Goal: Task Accomplishment & Management: Manage account settings

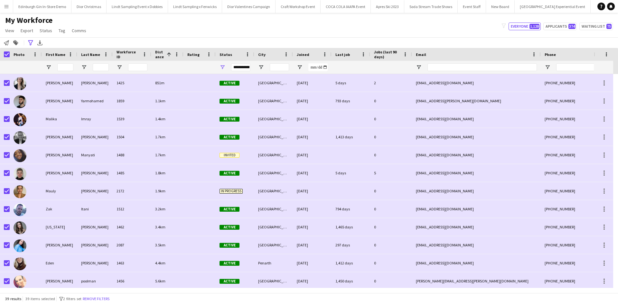
scroll to position [0, 5893]
click at [61, 68] on input "First Name Filter Input" at bounding box center [65, 67] width 16 height 8
click at [29, 41] on icon "Advanced filters" at bounding box center [30, 42] width 5 height 5
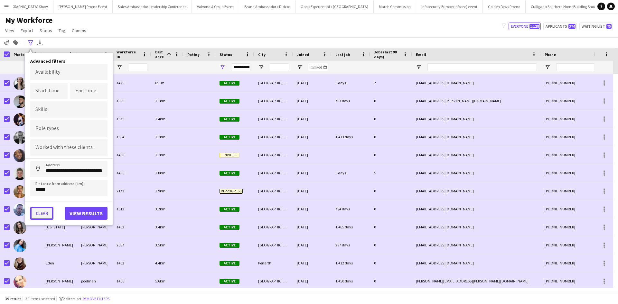
drag, startPoint x: 41, startPoint y: 212, endPoint x: 49, endPoint y: 203, distance: 11.4
click at [41, 212] on button "Clear" at bounding box center [41, 213] width 23 height 13
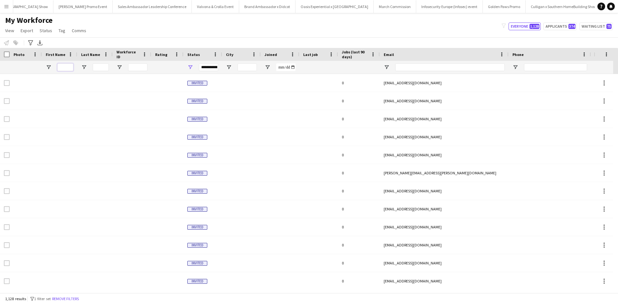
click at [66, 67] on input "First Name Filter Input" at bounding box center [65, 67] width 16 height 8
type input "*********"
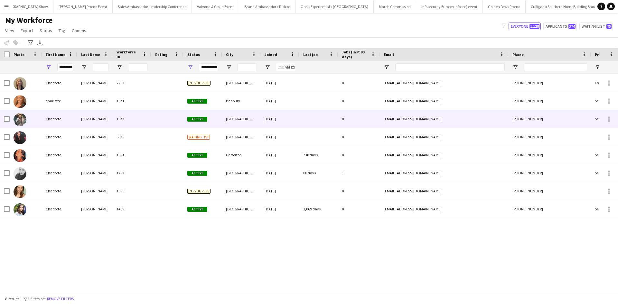
click at [62, 122] on div "Charlotte" at bounding box center [59, 119] width 35 height 18
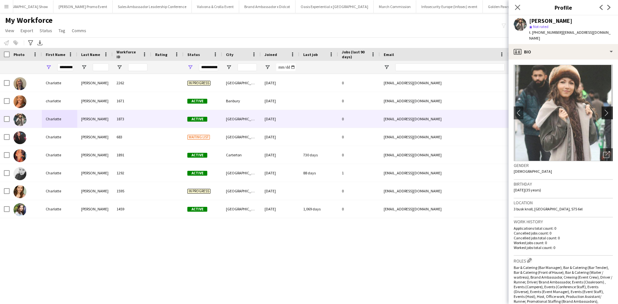
click at [607, 109] on app-icon "chevron-right" at bounding box center [608, 112] width 10 height 7
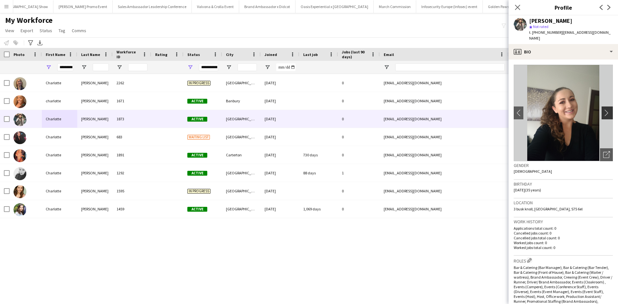
click at [606, 109] on app-icon "chevron-right" at bounding box center [608, 112] width 10 height 7
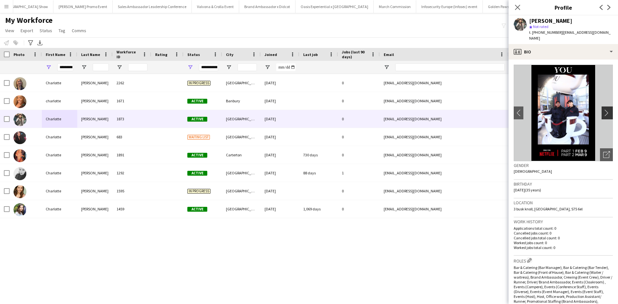
click at [606, 109] on app-icon "chevron-right" at bounding box center [608, 112] width 10 height 7
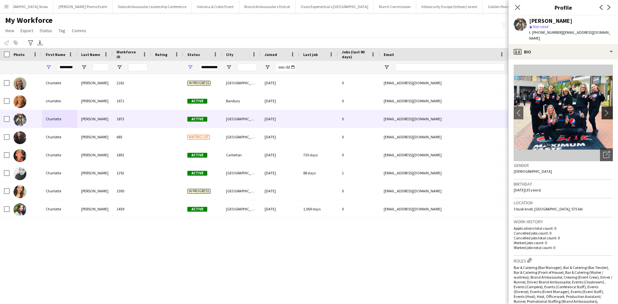
click at [606, 109] on app-icon "chevron-right" at bounding box center [608, 112] width 10 height 7
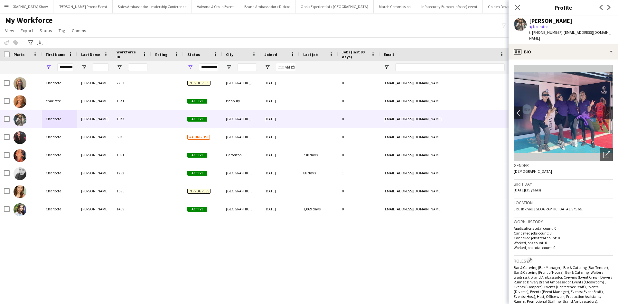
click at [4, 8] on app-icon "Menu" at bounding box center [6, 6] width 5 height 5
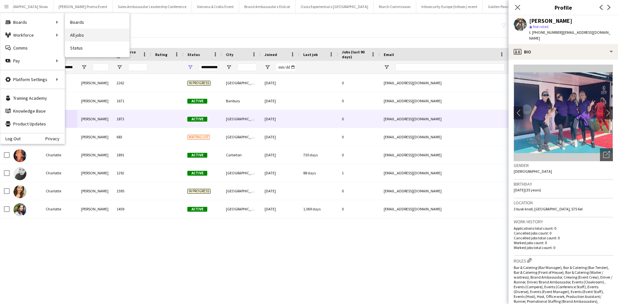
click at [99, 34] on link "All jobs" at bounding box center [97, 35] width 64 height 13
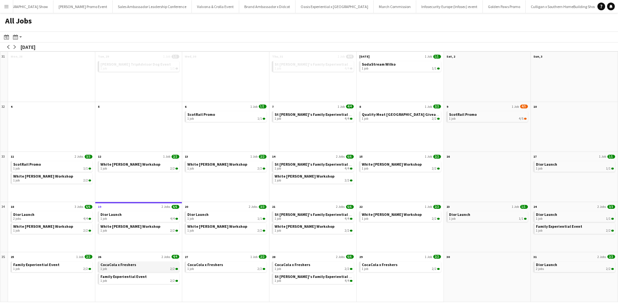
click at [130, 266] on span "CocaCola x Freshers" at bounding box center [118, 264] width 36 height 5
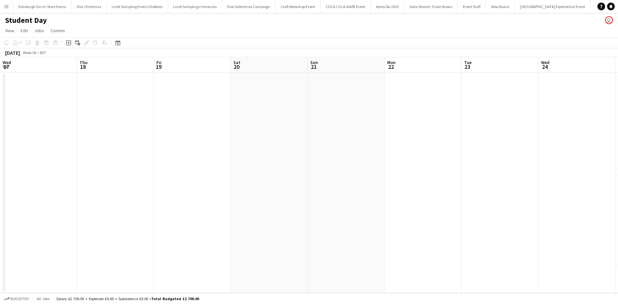
scroll to position [0, 280]
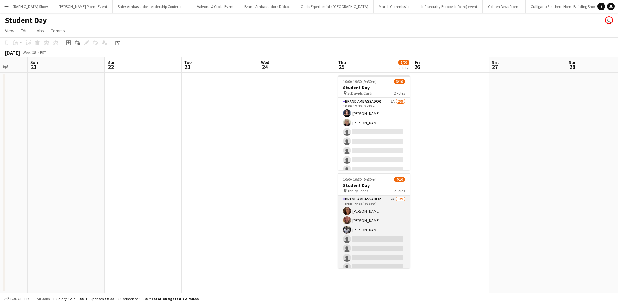
click at [377, 238] on app-card-role "Brand Ambassador 2A 3/9 10:00-19:30 (9h30m) Jennifer Wilby David Pizzey Harold …" at bounding box center [374, 244] width 72 height 97
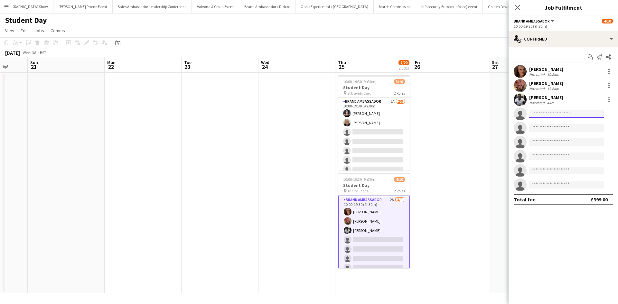
click at [544, 112] on input at bounding box center [566, 114] width 75 height 8
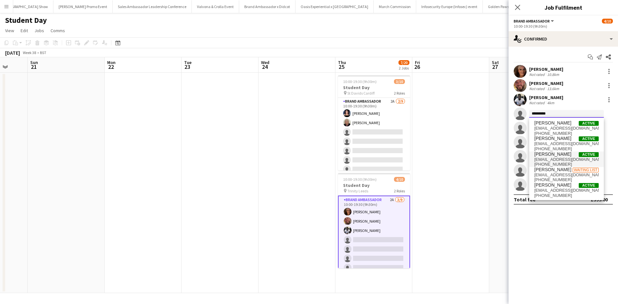
type input "*********"
click at [556, 156] on span "Charlotte Ritchie" at bounding box center [553, 154] width 37 height 5
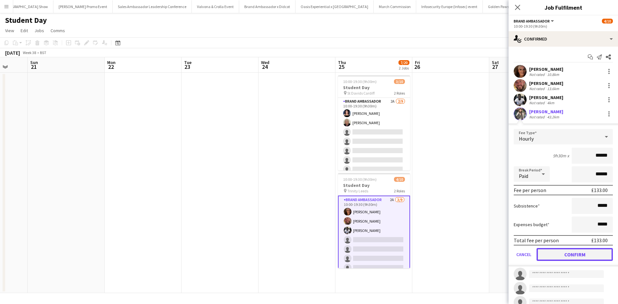
click at [580, 255] on button "Confirm" at bounding box center [575, 254] width 76 height 13
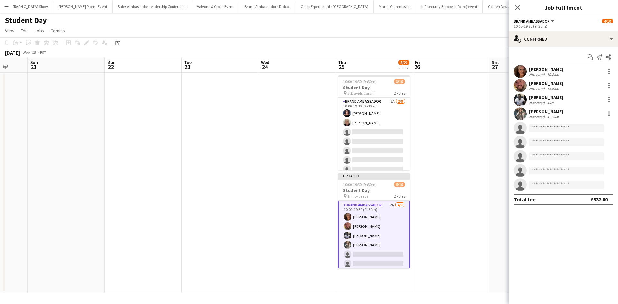
click at [459, 225] on app-date-cell at bounding box center [451, 183] width 77 height 221
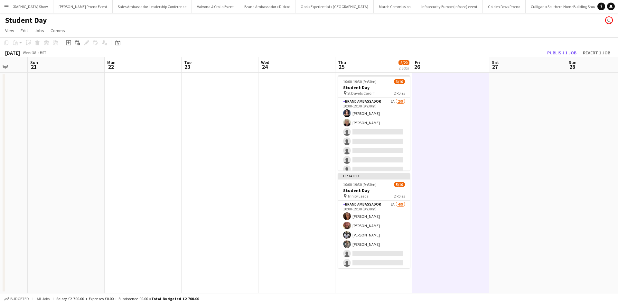
click at [550, 48] on app-toolbar "Copy Paste Paste Ctrl+V Paste with crew Ctrl+Shift+V Paste linked Job Delete Gr…" at bounding box center [309, 42] width 618 height 11
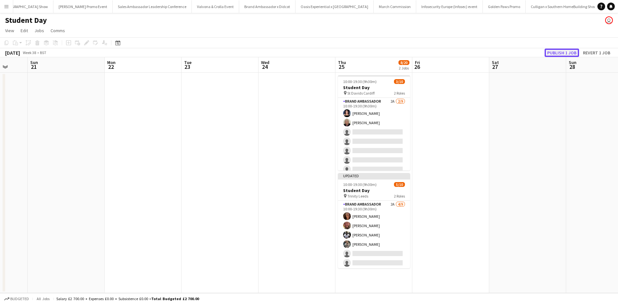
click at [562, 56] on button "Publish 1 job" at bounding box center [562, 53] width 34 height 8
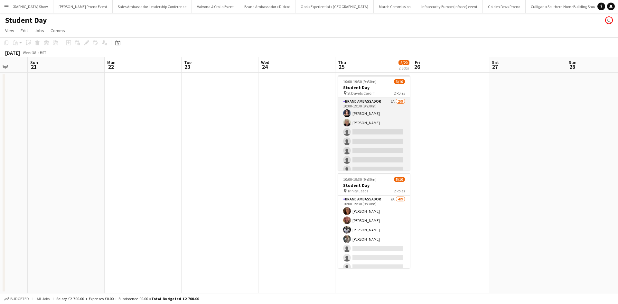
click at [391, 107] on app-card-role "Brand Ambassador 2A 2/9 10:00-19:30 (9h30m) Ami Goff Christine Watkinson single…" at bounding box center [374, 146] width 72 height 97
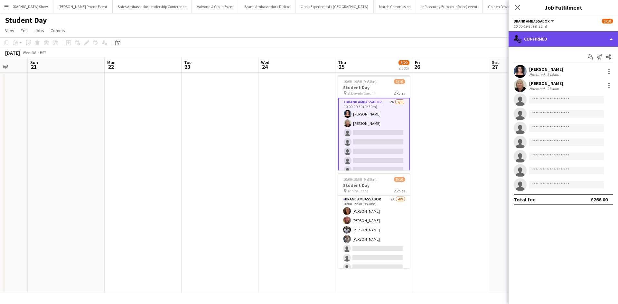
click at [554, 39] on div "single-neutral-actions-check-2 Confirmed" at bounding box center [563, 38] width 109 height 15
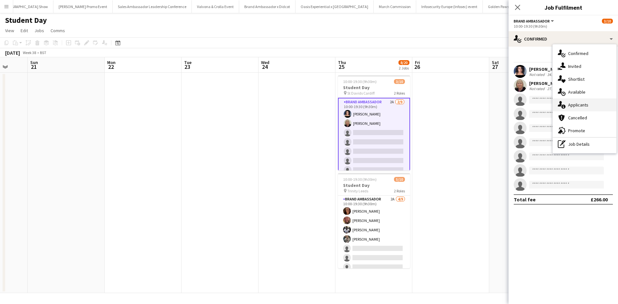
click at [586, 105] on div "single-neutral-actions-information Applicants" at bounding box center [585, 105] width 64 height 13
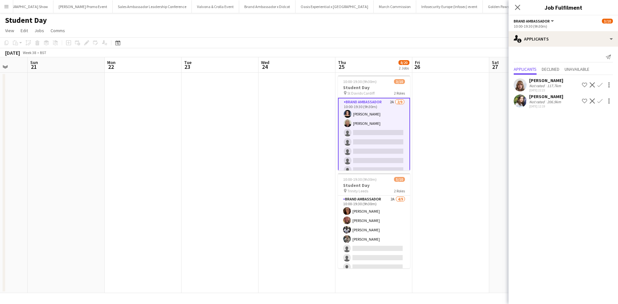
click at [600, 101] on app-icon "Confirm" at bounding box center [600, 101] width 5 height 5
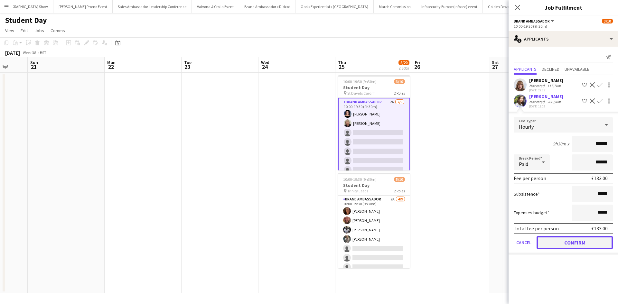
click at [592, 245] on button "Confirm" at bounding box center [575, 242] width 76 height 13
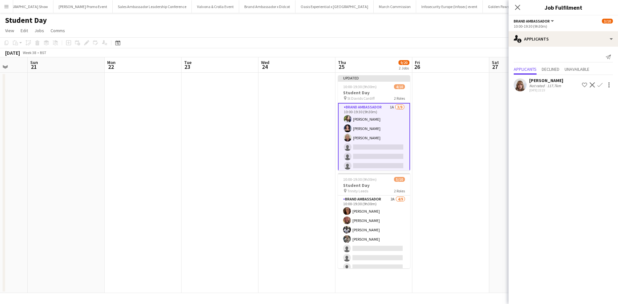
click at [484, 228] on app-date-cell at bounding box center [451, 183] width 77 height 221
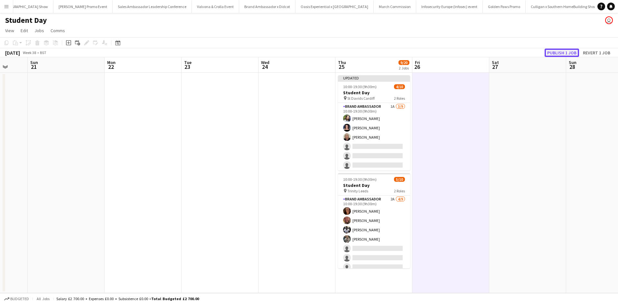
click at [568, 51] on button "Publish 1 job" at bounding box center [562, 53] width 34 height 8
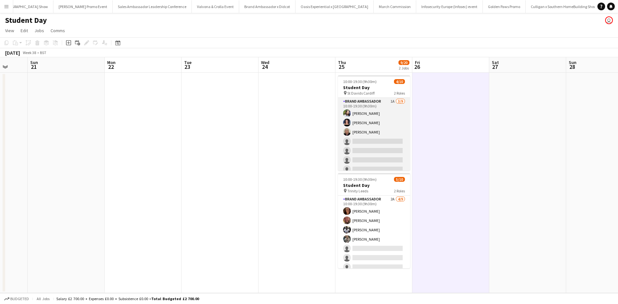
click at [370, 140] on app-card-role "Brand Ambassador 1A 3/9 10:00-19:30 (9h30m) Charlotte Tonge Ami Goff Christine …" at bounding box center [374, 146] width 72 height 97
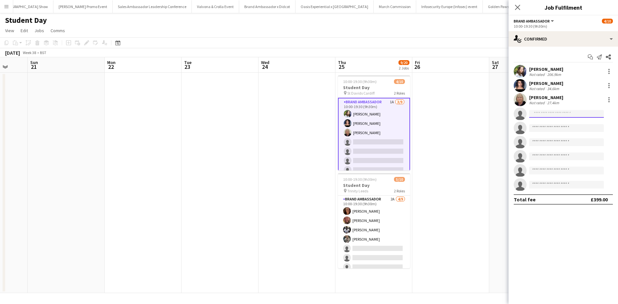
click at [562, 112] on input at bounding box center [566, 114] width 75 height 8
type input "*******"
click at [559, 128] on span "sarahmchargart@gmail.com" at bounding box center [567, 128] width 64 height 5
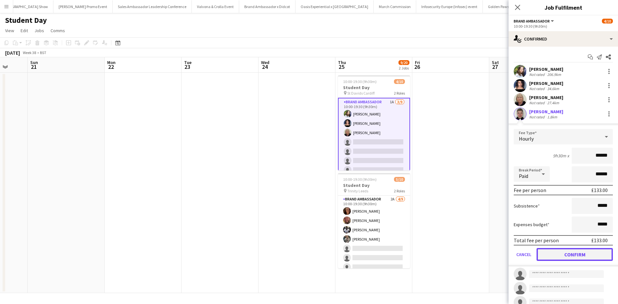
click at [575, 257] on button "Confirm" at bounding box center [575, 254] width 76 height 13
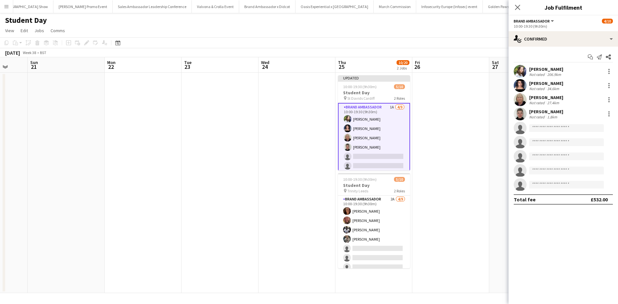
click at [499, 244] on app-date-cell at bounding box center [527, 183] width 77 height 221
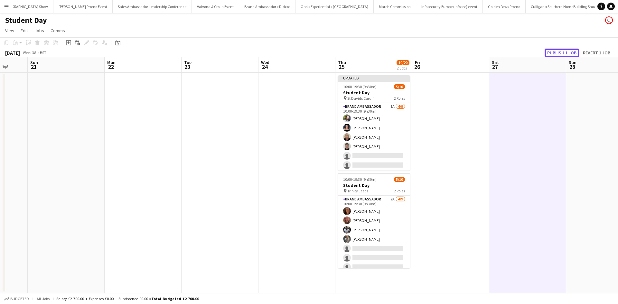
click at [554, 52] on button "Publish 1 job" at bounding box center [562, 53] width 34 height 8
click at [7, 6] on app-icon "Menu" at bounding box center [6, 6] width 5 height 5
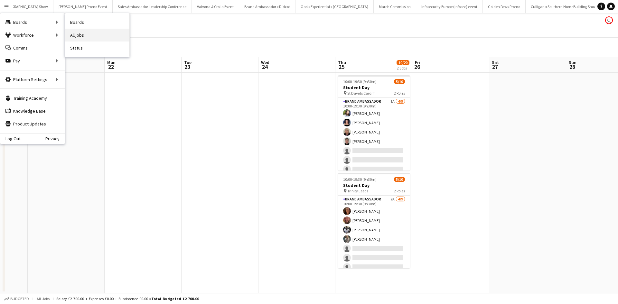
click at [103, 35] on link "All jobs" at bounding box center [97, 35] width 64 height 13
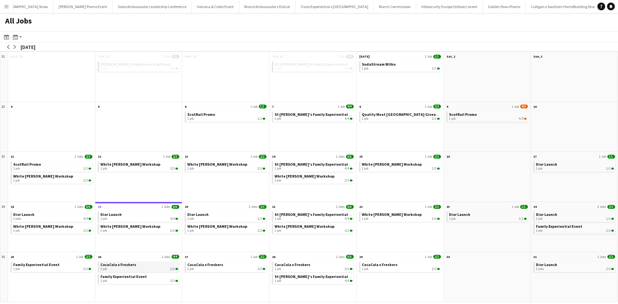
click at [122, 265] on span "CocaCola x Freshers" at bounding box center [118, 264] width 36 height 5
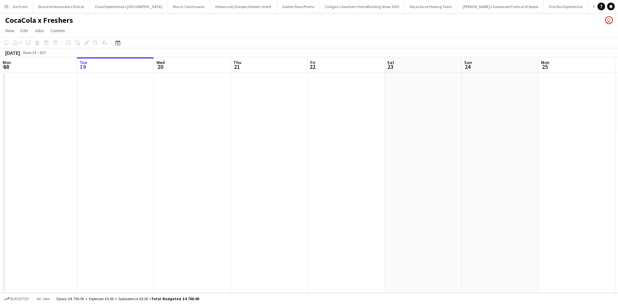
scroll to position [0, 6160]
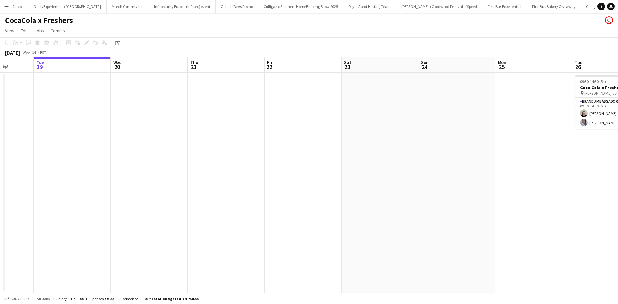
drag, startPoint x: 463, startPoint y: 259, endPoint x: 177, endPoint y: 221, distance: 288.1
click at [177, 221] on app-calendar-viewport "Sat 16 Sun 17 Mon 18 Tue 19 Wed 20 Thu 21 Fri 22 Sat 23 Sun 24 Mon 25 Tue 26 2/…" at bounding box center [309, 175] width 618 height 236
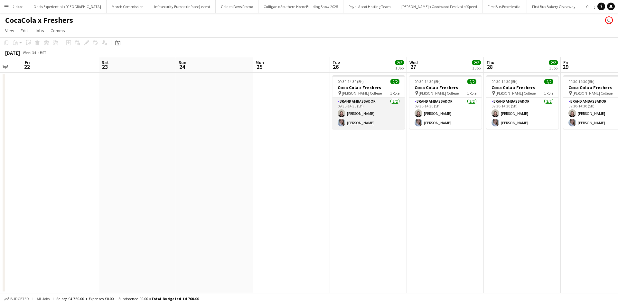
click at [391, 119] on app-card-role "Brand Ambassador 2/2 09:30-14:30 (5h) Natasha Fountain Ashleigh Fountain" at bounding box center [369, 113] width 72 height 31
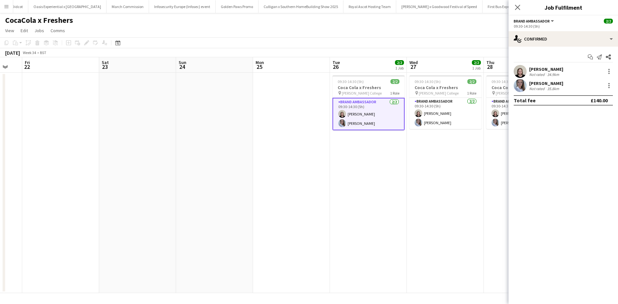
click at [557, 70] on div "Natasha Fountain" at bounding box center [546, 69] width 34 height 6
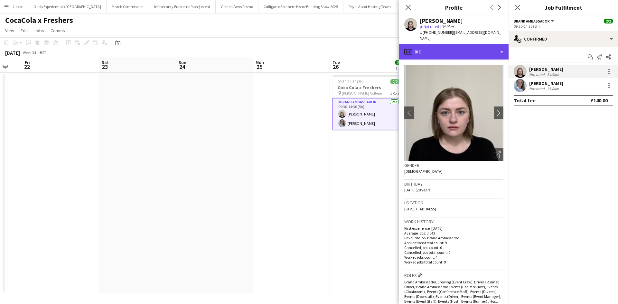
click at [466, 44] on div "profile Bio" at bounding box center [453, 51] width 109 height 15
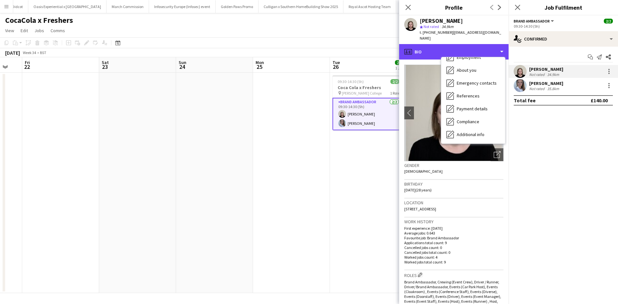
scroll to position [73, 0]
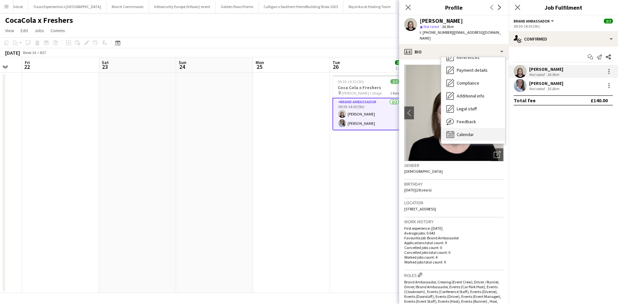
click at [477, 128] on div "Calendar Calendar" at bounding box center [474, 134] width 64 height 13
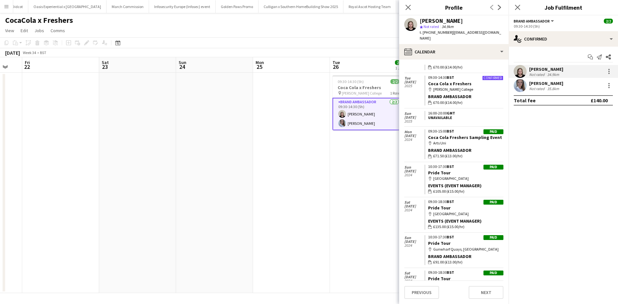
scroll to position [129, 0]
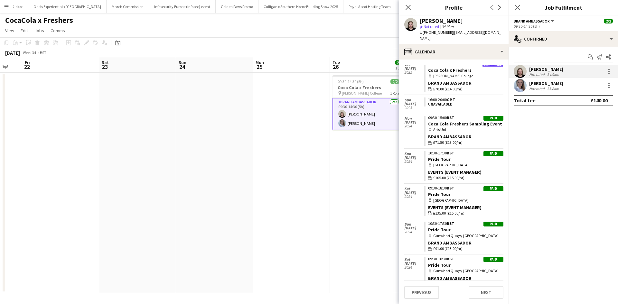
click at [318, 140] on app-date-cell at bounding box center [291, 183] width 77 height 221
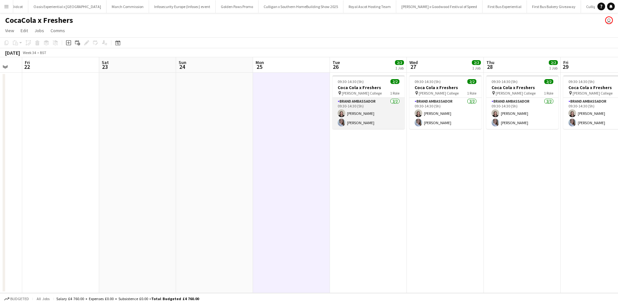
click at [354, 124] on app-card-role "Brand Ambassador 2/2 09:30-14:30 (5h) Natasha Fountain Ashleigh Fountain" at bounding box center [369, 113] width 72 height 31
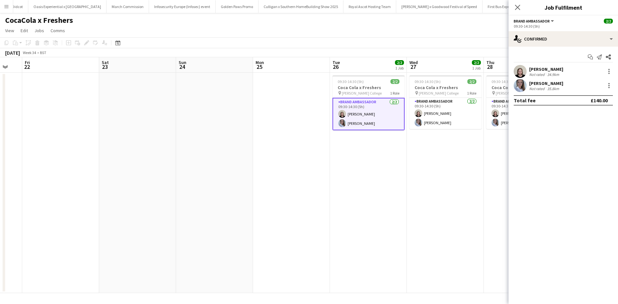
click at [535, 81] on div "Ashleigh Fountain" at bounding box center [546, 84] width 34 height 6
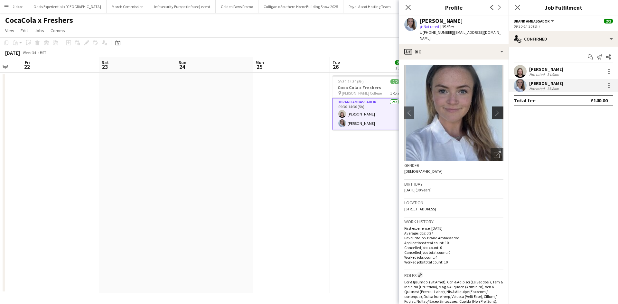
click at [494, 109] on app-icon "chevron-right" at bounding box center [499, 112] width 10 height 7
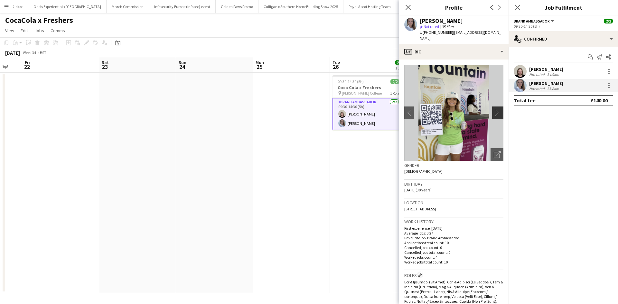
click at [494, 109] on app-icon "chevron-right" at bounding box center [499, 112] width 10 height 7
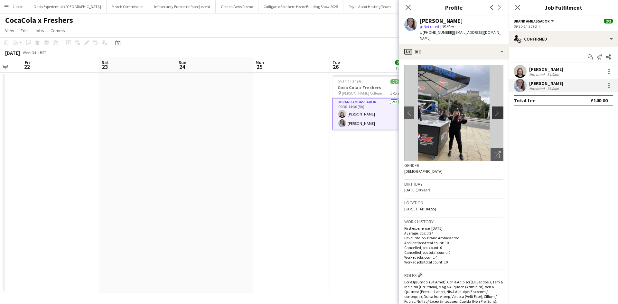
click at [494, 109] on app-icon "chevron-right" at bounding box center [499, 112] width 10 height 7
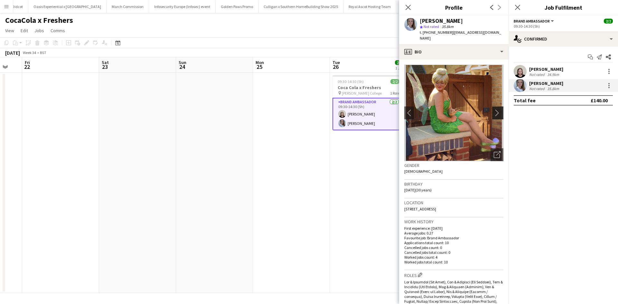
click at [494, 109] on app-icon "chevron-right" at bounding box center [499, 112] width 10 height 7
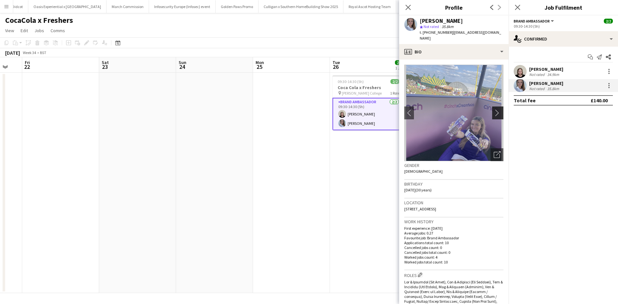
click at [494, 109] on app-icon "chevron-right" at bounding box center [499, 112] width 10 height 7
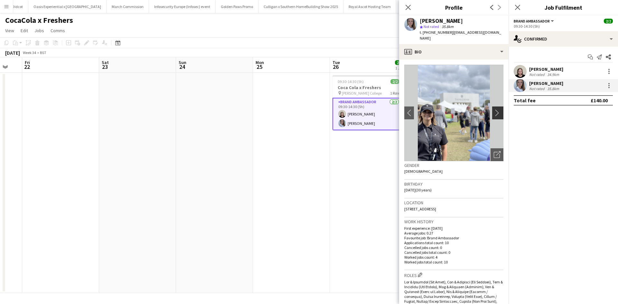
click at [494, 109] on app-icon "chevron-right" at bounding box center [499, 112] width 10 height 7
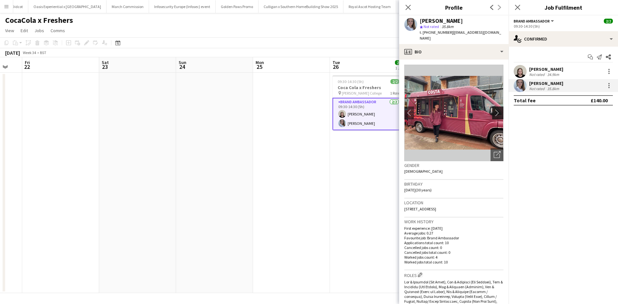
click at [494, 109] on app-icon "chevron-right" at bounding box center [499, 112] width 10 height 7
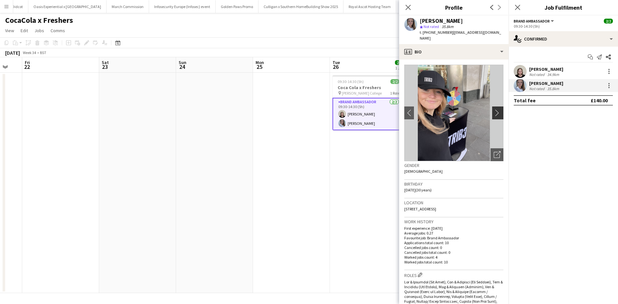
click at [494, 109] on app-icon "chevron-right" at bounding box center [499, 112] width 10 height 7
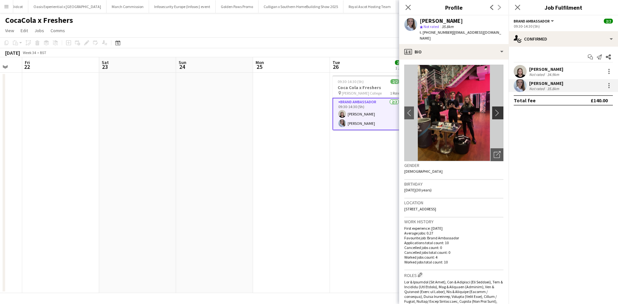
click at [494, 109] on app-icon "chevron-right" at bounding box center [499, 112] width 10 height 7
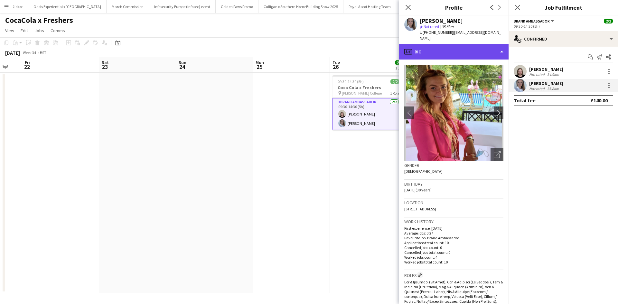
click at [483, 51] on div "profile Bio" at bounding box center [453, 51] width 109 height 15
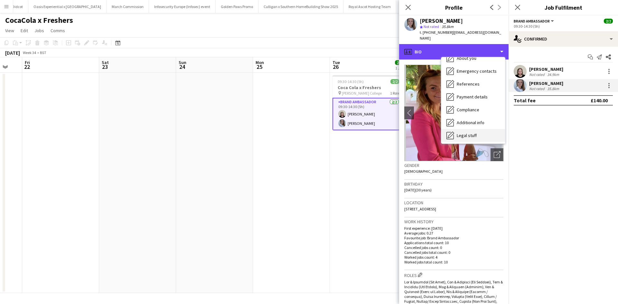
scroll to position [73, 0]
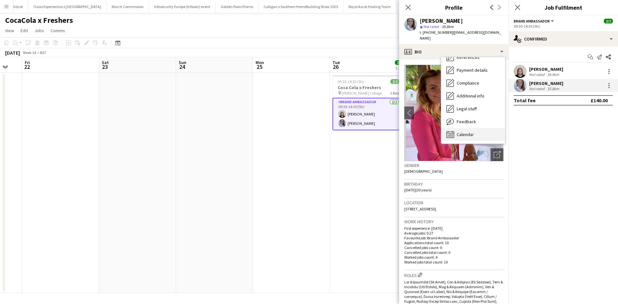
click at [475, 130] on div "Calendar Calendar" at bounding box center [474, 134] width 64 height 13
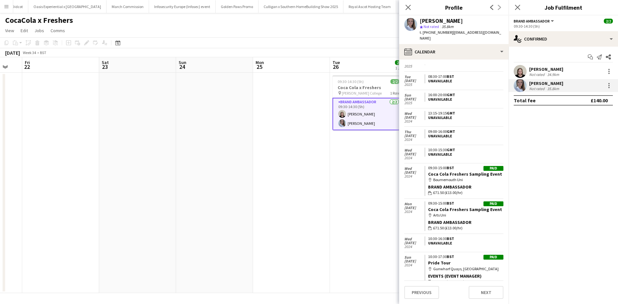
scroll to position [381, 0]
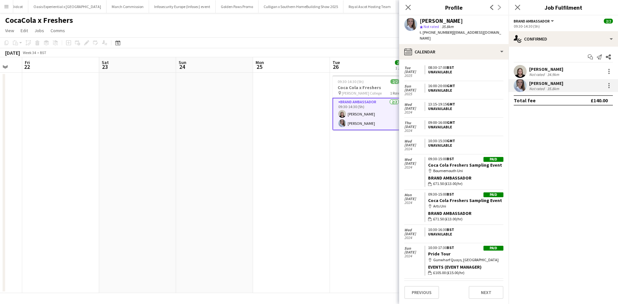
click at [209, 128] on app-date-cell at bounding box center [214, 183] width 77 height 221
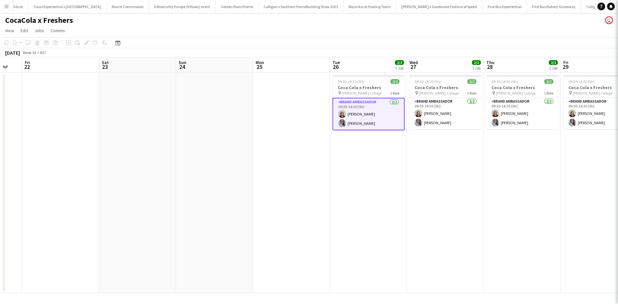
scroll to position [0, 285]
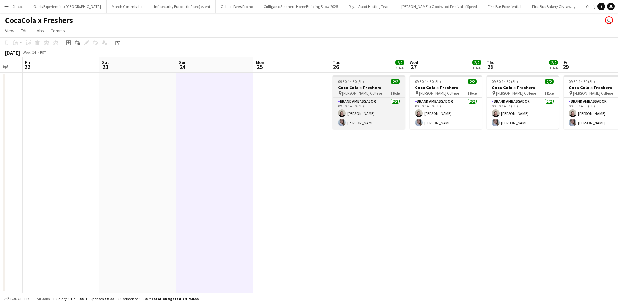
click at [374, 81] on div "09:30-14:30 (5h) 2/2" at bounding box center [369, 81] width 72 height 5
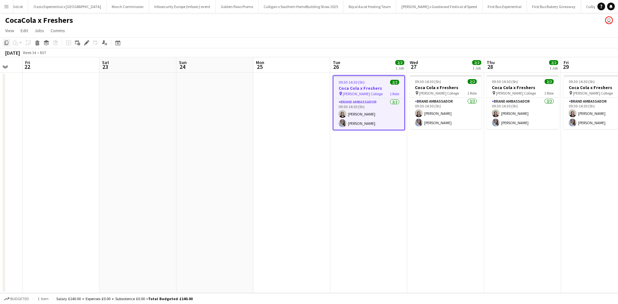
click at [7, 44] on icon "Copy" at bounding box center [6, 42] width 5 height 5
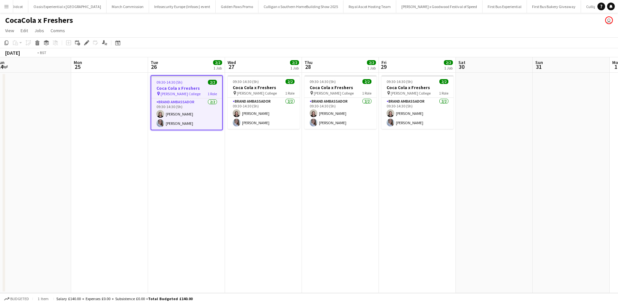
drag, startPoint x: 498, startPoint y: 192, endPoint x: 138, endPoint y: 173, distance: 360.2
click at [139, 173] on app-calendar-viewport "Thu 21 Fri 22 Sat 23 Sun 24 Mon 25 Tue 26 2/2 1 Job Wed 27 2/2 1 Job Thu 28 2/2…" at bounding box center [309, 175] width 618 height 236
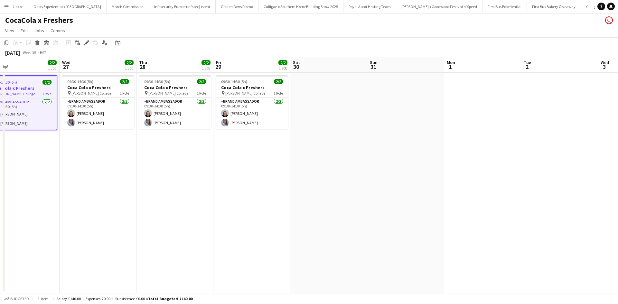
drag, startPoint x: 546, startPoint y: 228, endPoint x: 320, endPoint y: 211, distance: 226.1
click at [322, 212] on app-calendar-viewport "Sat 23 Sun 24 Mon 25 Tue 26 2/2 1 Job Wed 27 2/2 1 Job Thu 28 2/2 1 Job Fri 29 …" at bounding box center [309, 175] width 618 height 236
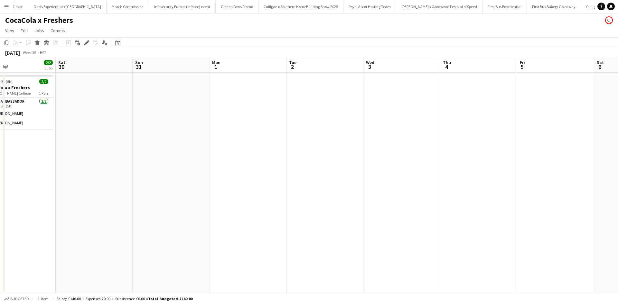
click at [392, 121] on app-date-cell at bounding box center [402, 183] width 77 height 221
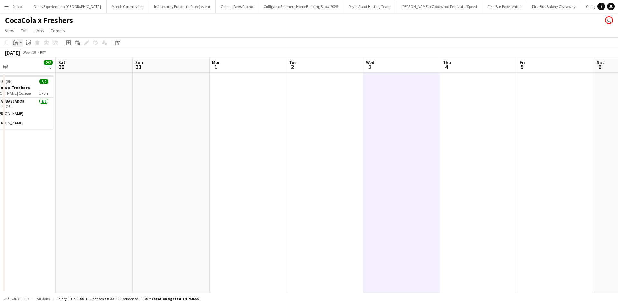
click at [16, 40] on div "Paste" at bounding box center [16, 43] width 8 height 8
click at [23, 54] on link "Paste Ctrl+V" at bounding box center [47, 55] width 61 height 6
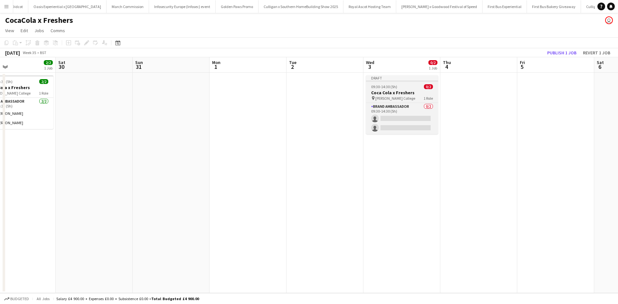
click at [414, 94] on h3 "Coca Cola x Freshers" at bounding box center [402, 93] width 72 height 6
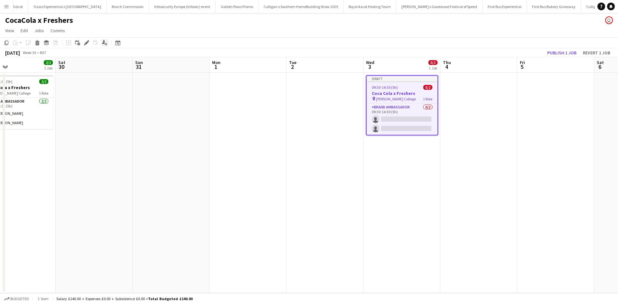
click at [86, 42] on icon "Edit" at bounding box center [86, 42] width 5 height 5
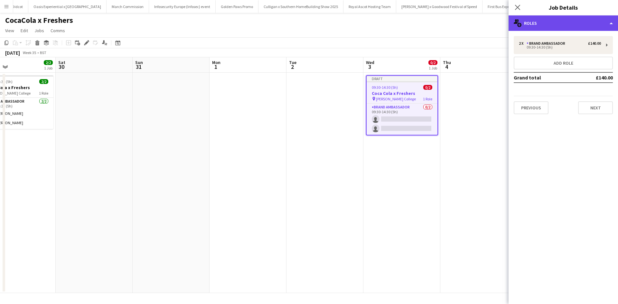
click at [578, 27] on div "multiple-users-add Roles" at bounding box center [563, 22] width 109 height 15
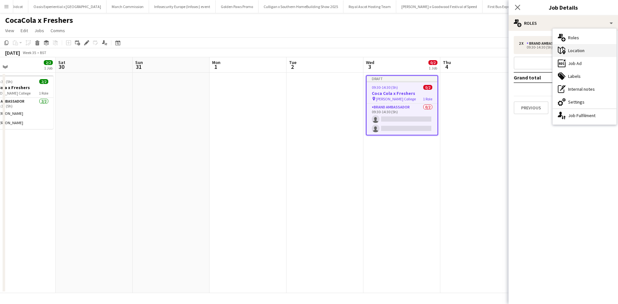
click at [584, 49] on div "maps-pin-1 Location" at bounding box center [585, 50] width 64 height 13
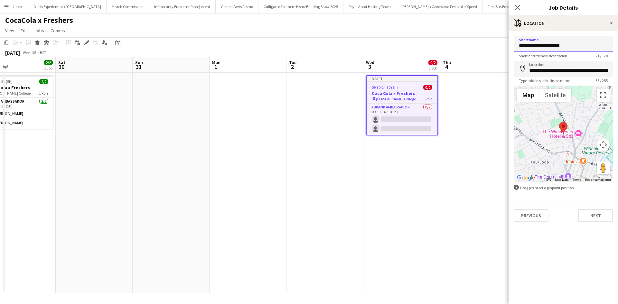
drag, startPoint x: 582, startPoint y: 47, endPoint x: 517, endPoint y: 46, distance: 64.4
click at [517, 46] on input "**********" at bounding box center [563, 44] width 99 height 16
paste input "**"
type input "**********"
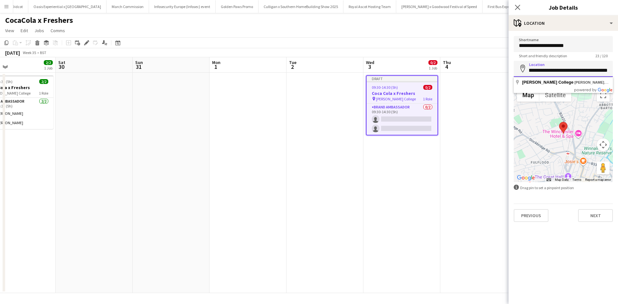
drag, startPoint x: 529, startPoint y: 71, endPoint x: 618, endPoint y: 71, distance: 88.6
click at [618, 71] on form "**********" at bounding box center [563, 129] width 109 height 186
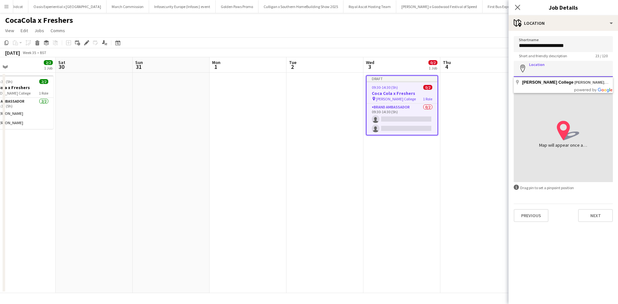
scroll to position [0, 0]
paste input "**********"
type input "**********"
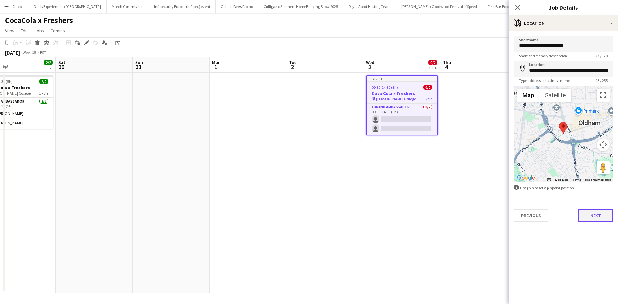
click at [598, 212] on button "Next" at bounding box center [595, 215] width 35 height 13
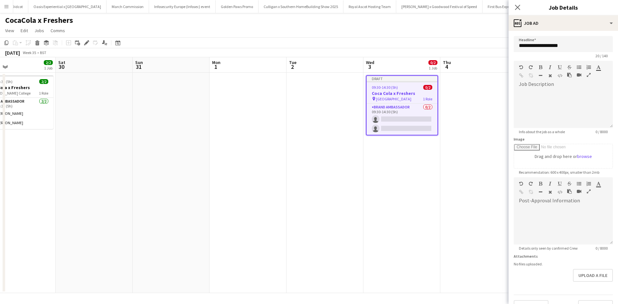
click at [491, 207] on app-date-cell at bounding box center [479, 183] width 77 height 221
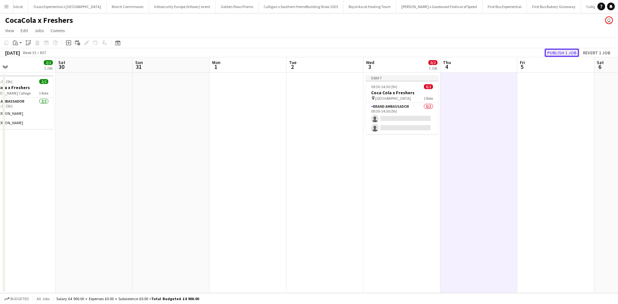
click at [556, 53] on button "Publish 1 job" at bounding box center [562, 53] width 34 height 8
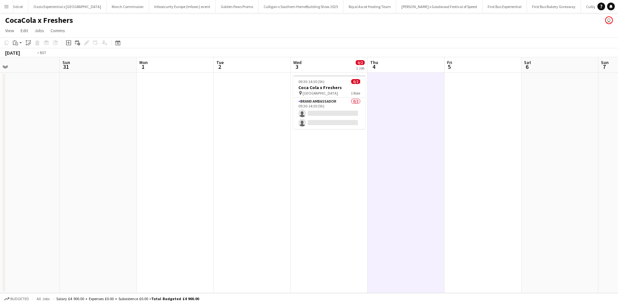
drag, startPoint x: 492, startPoint y: 157, endPoint x: 165, endPoint y: 141, distance: 327.9
click at [169, 141] on app-calendar-viewport "Wed 27 2/2 1 Job Thu 28 2/2 1 Job Fri 29 2/2 1 Job Sat 30 Sun 31 Mon 1 Tue 2 We…" at bounding box center [309, 175] width 618 height 236
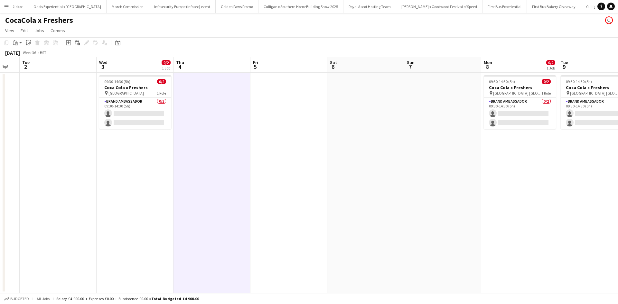
drag, startPoint x: 459, startPoint y: 214, endPoint x: 339, endPoint y: 193, distance: 121.3
click at [347, 195] on app-calendar-viewport "Sat 30 Sun 31 Mon 1 Tue 2 Wed 3 0/2 1 Job Thu 4 Fri 5 Sat 6 Sun 7 Mon 8 0/2 1 J…" at bounding box center [309, 175] width 618 height 236
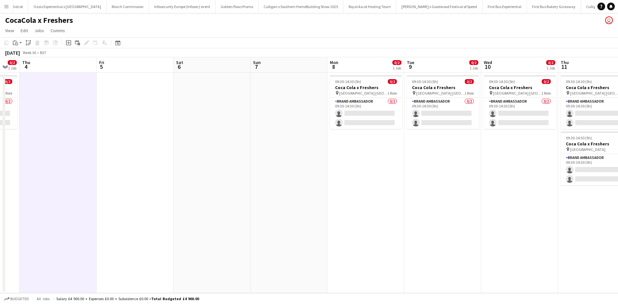
scroll to position [0, 226]
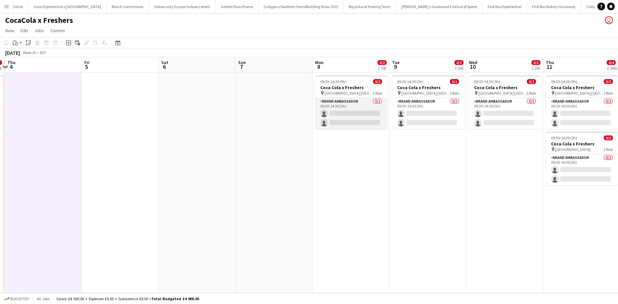
click at [362, 111] on app-card-role "Brand Ambassador 0/2 09:30-14:30 (5h) single-neutral-actions single-neutral-act…" at bounding box center [351, 113] width 72 height 31
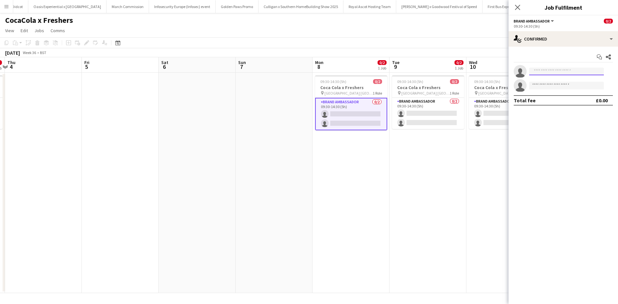
click at [583, 72] on input at bounding box center [566, 72] width 75 height 8
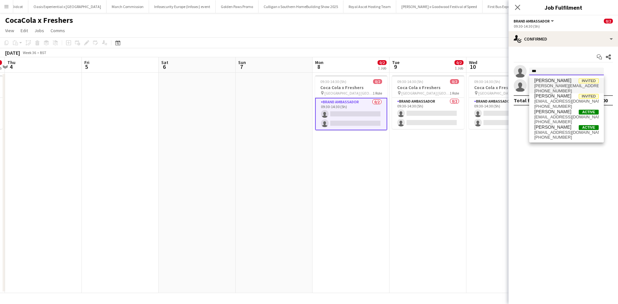
type input "***"
click at [557, 82] on span "Kim Andrews" at bounding box center [553, 80] width 37 height 5
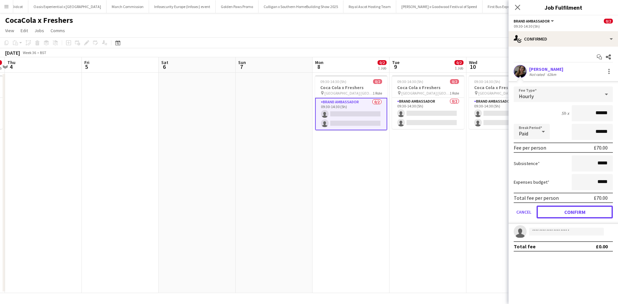
click at [572, 210] on button "Confirm" at bounding box center [575, 212] width 76 height 13
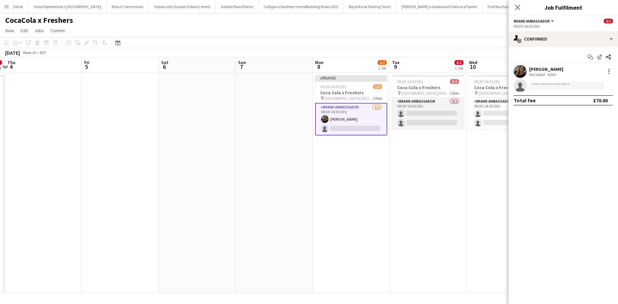
click at [435, 114] on app-card-role "Brand Ambassador 0/2 09:30-14:30 (5h) single-neutral-actions single-neutral-act…" at bounding box center [428, 113] width 72 height 31
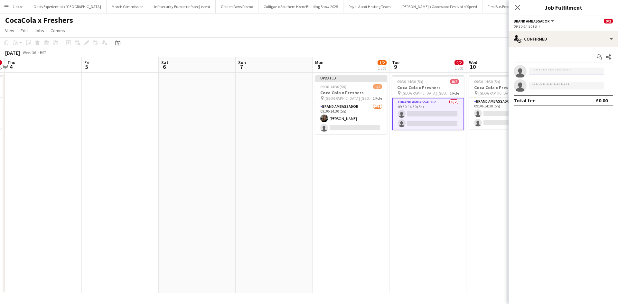
click at [547, 75] on input at bounding box center [566, 72] width 75 height 8
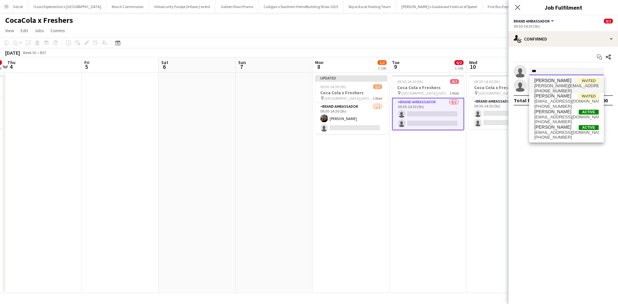
type input "***"
click at [549, 88] on span "kim-andrews@live.co.uk" at bounding box center [567, 85] width 64 height 5
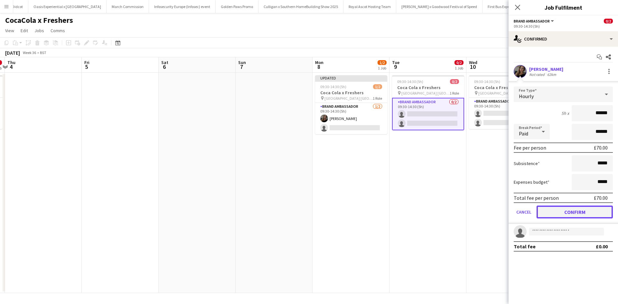
click at [575, 209] on button "Confirm" at bounding box center [575, 212] width 76 height 13
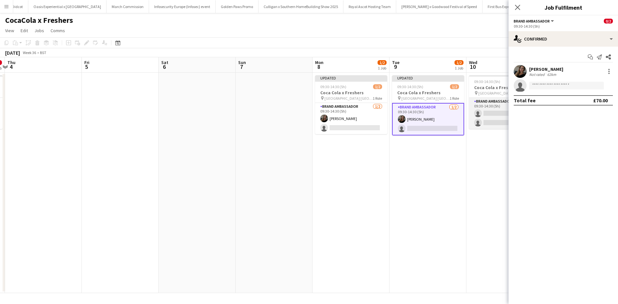
click at [495, 113] on app-card-role "Brand Ambassador 0/2 09:30-14:30 (5h) single-neutral-actions single-neutral-act…" at bounding box center [505, 113] width 72 height 31
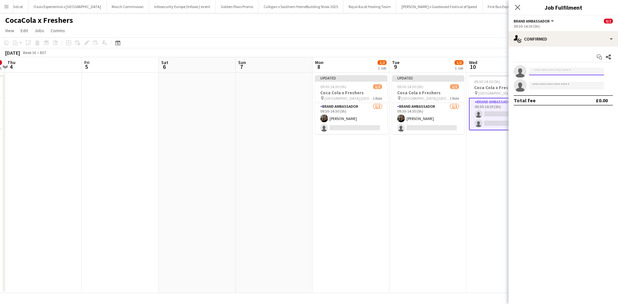
click at [548, 73] on input at bounding box center [566, 72] width 75 height 8
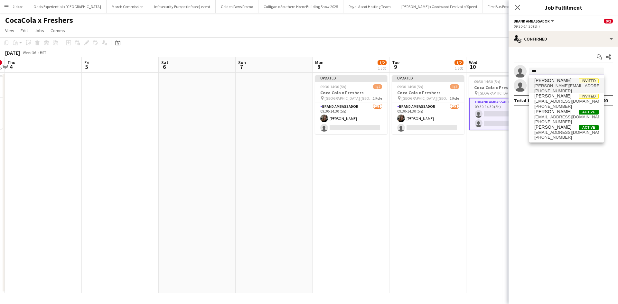
type input "***"
click at [547, 84] on span "kim-andrews@live.co.uk" at bounding box center [567, 85] width 64 height 5
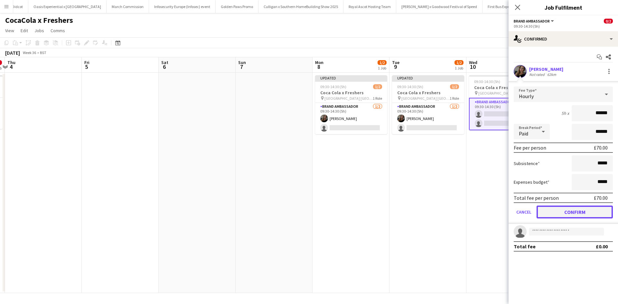
click at [569, 211] on button "Confirm" at bounding box center [575, 212] width 76 height 13
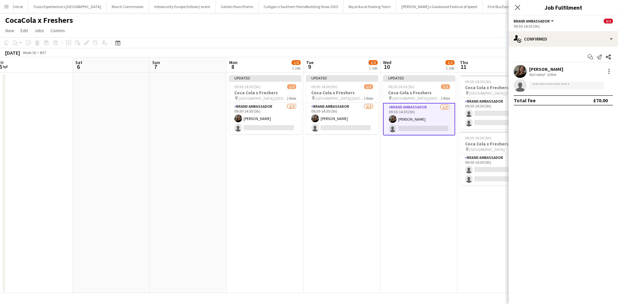
drag, startPoint x: 481, startPoint y: 199, endPoint x: 393, endPoint y: 171, distance: 92.5
click at [386, 178] on app-calendar-viewport "Mon 1 Tue 2 Wed 3 0/2 1 Job Thu 4 Fri 5 Sat 6 Sun 7 Mon 8 1/2 1 Job Tue 9 1/2 1…" at bounding box center [309, 175] width 618 height 236
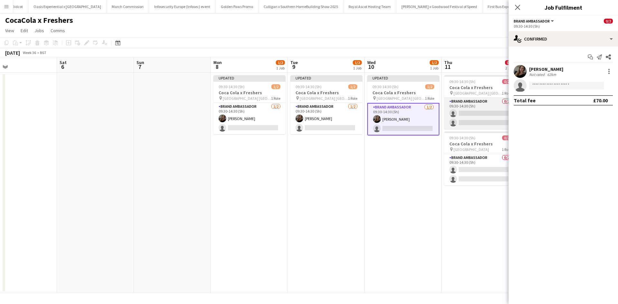
click at [466, 112] on app-card-role "Brand Ambassador 0/2 09:30-14:30 (5h) single-neutral-actions single-neutral-act…" at bounding box center [480, 113] width 72 height 31
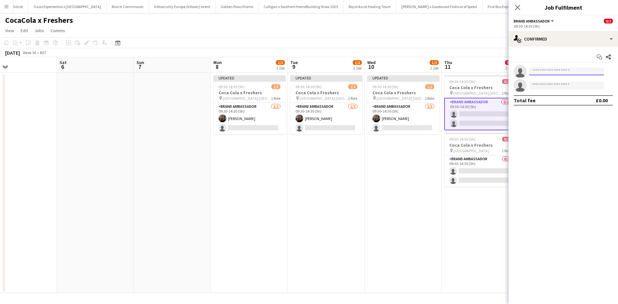
click at [546, 74] on input at bounding box center [566, 72] width 75 height 8
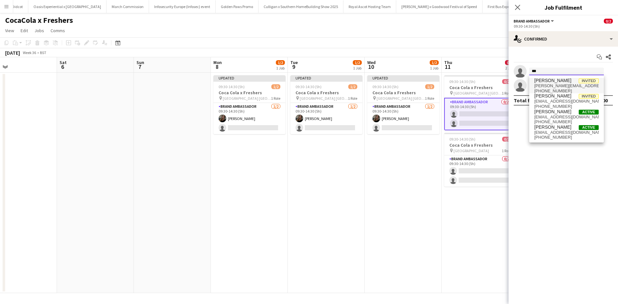
type input "***"
click at [547, 88] on span "kim-andrews@live.co.uk" at bounding box center [567, 85] width 64 height 5
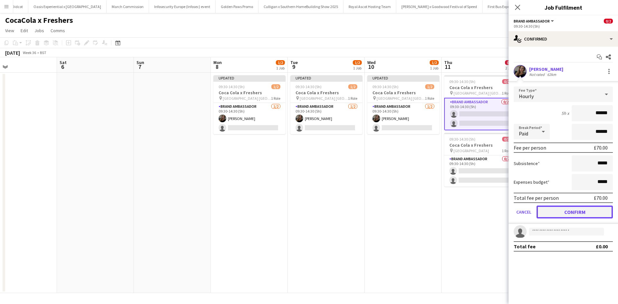
click at [569, 213] on button "Confirm" at bounding box center [575, 212] width 76 height 13
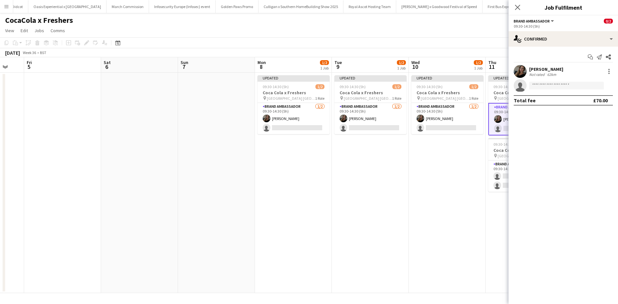
drag, startPoint x: 471, startPoint y: 205, endPoint x: 327, endPoint y: 184, distance: 146.5
click at [327, 184] on app-calendar-viewport "Mon 1 Tue 2 Wed 3 0/2 1 Job Thu 4 Fri 5 Sat 6 Sun 7 Mon 8 1/2 1 Job Tue 9 1/2 1…" at bounding box center [309, 175] width 618 height 236
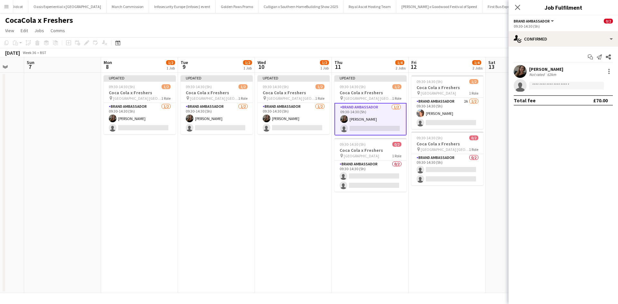
scroll to position [0, 318]
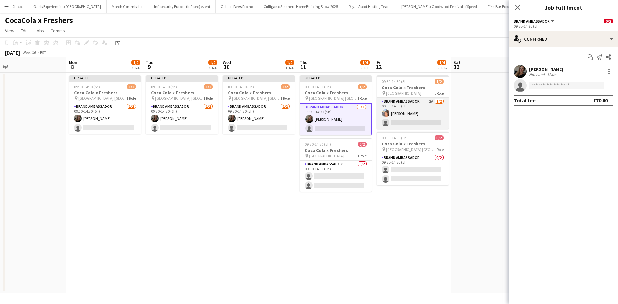
click at [397, 119] on app-card-role "Brand Ambassador 2A 1/2 09:30-14:30 (5h) Aisha Patel single-neutral-actions" at bounding box center [413, 113] width 72 height 31
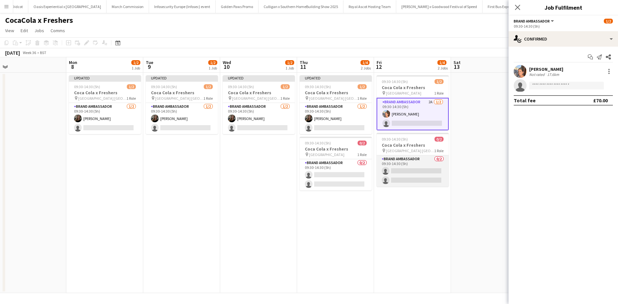
click at [410, 167] on app-card-role "Brand Ambassador 0/2 09:30-14:30 (5h) single-neutral-actions single-neutral-act…" at bounding box center [413, 171] width 72 height 31
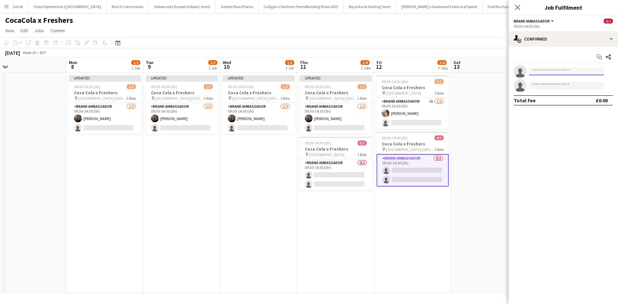
click at [535, 72] on input at bounding box center [566, 72] width 75 height 8
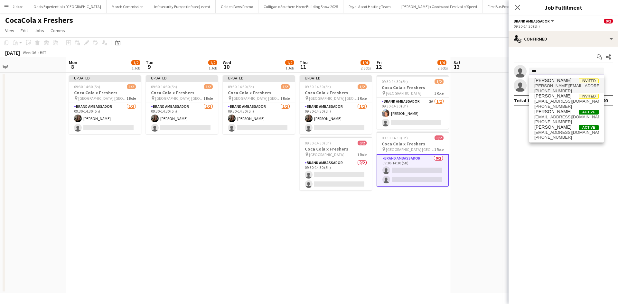
type input "***"
click at [555, 84] on span "kim-andrews@live.co.uk" at bounding box center [567, 85] width 64 height 5
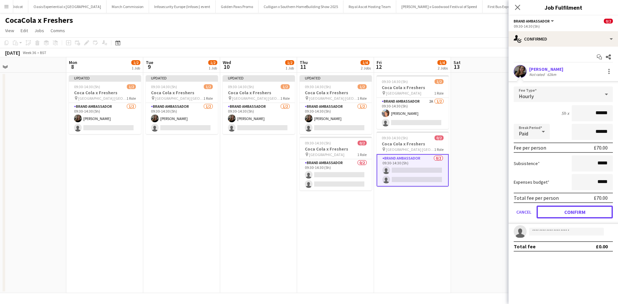
click at [565, 213] on button "Confirm" at bounding box center [575, 212] width 76 height 13
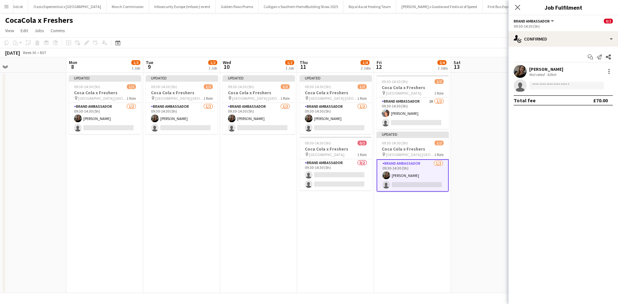
click at [485, 196] on app-date-cell at bounding box center [489, 183] width 77 height 221
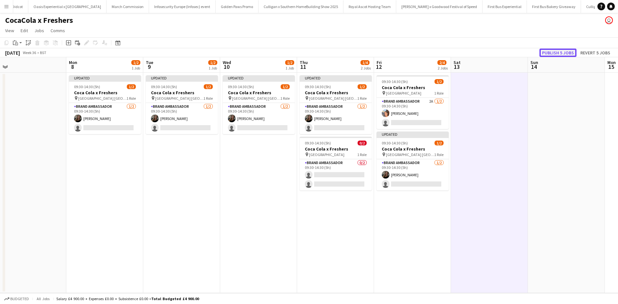
click at [557, 54] on button "Publish 5 jobs" at bounding box center [558, 53] width 37 height 8
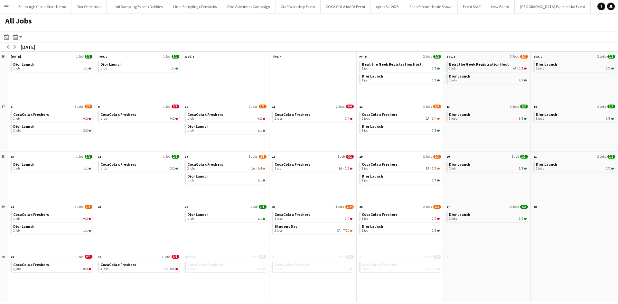
scroll to position [0, 6160]
click at [4, 7] on app-icon "Menu" at bounding box center [6, 6] width 5 height 5
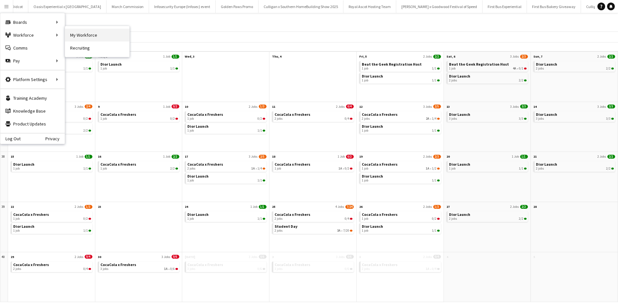
click at [86, 37] on link "My Workforce" at bounding box center [97, 35] width 64 height 13
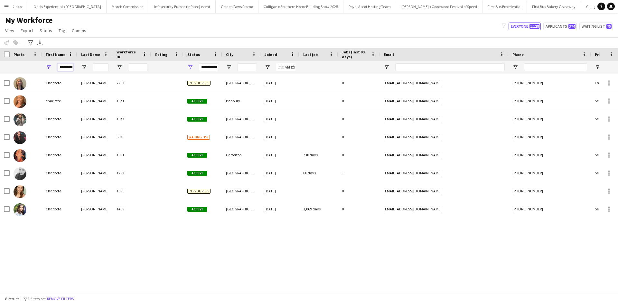
scroll to position [0, 2]
drag, startPoint x: 60, startPoint y: 67, endPoint x: 91, endPoint y: 70, distance: 32.0
click at [90, 69] on div "*********" at bounding box center [349, 67] width 698 height 13
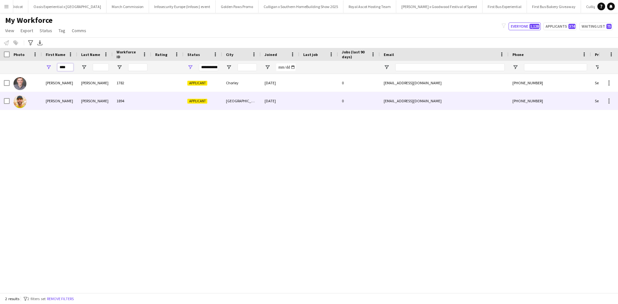
type input "****"
click at [47, 100] on div "[PERSON_NAME]" at bounding box center [59, 101] width 35 height 18
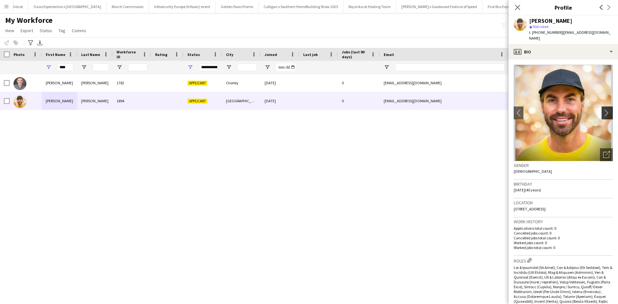
click at [604, 115] on app-icon "chevron-right" at bounding box center [608, 112] width 10 height 7
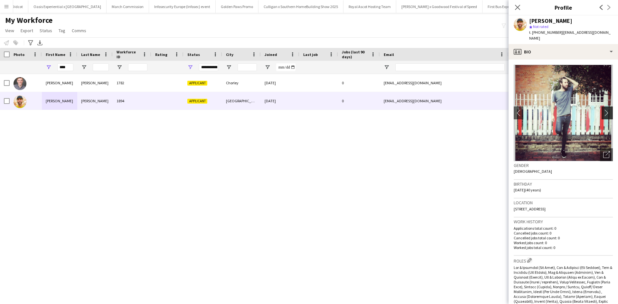
click at [604, 115] on app-icon "chevron-right" at bounding box center [608, 112] width 10 height 7
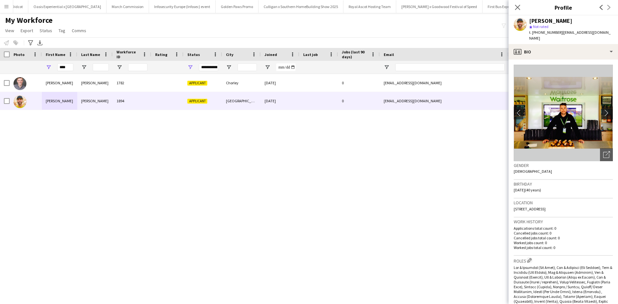
click at [604, 115] on app-icon "chevron-right" at bounding box center [608, 112] width 10 height 7
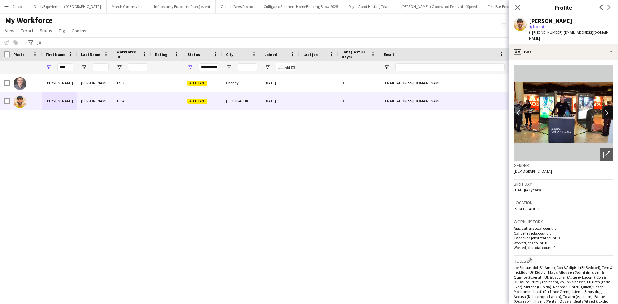
click at [604, 115] on app-icon "chevron-right" at bounding box center [608, 112] width 10 height 7
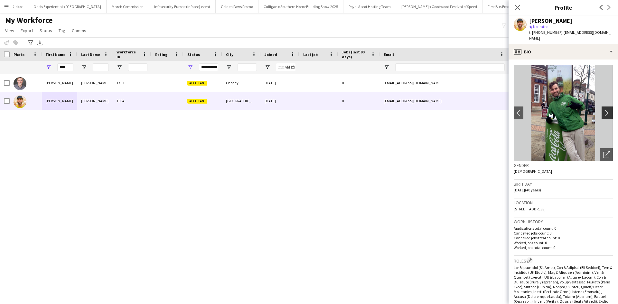
click at [604, 115] on app-icon "chevron-right" at bounding box center [608, 112] width 10 height 7
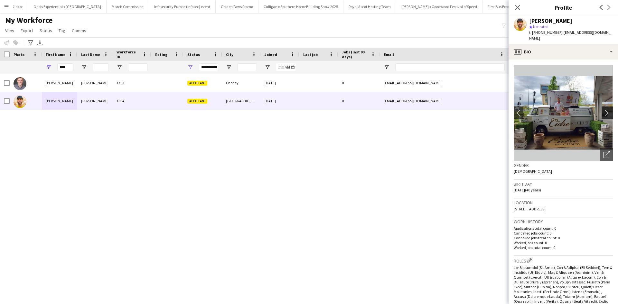
click at [604, 115] on app-icon "chevron-right" at bounding box center [608, 112] width 10 height 7
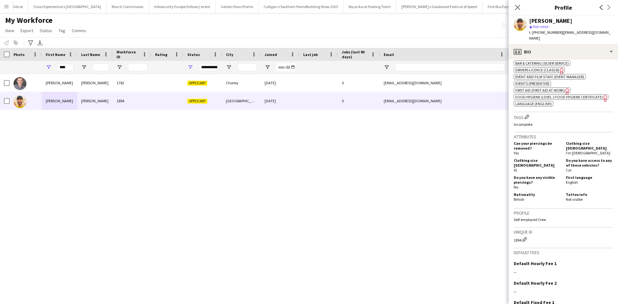
scroll to position [418, 0]
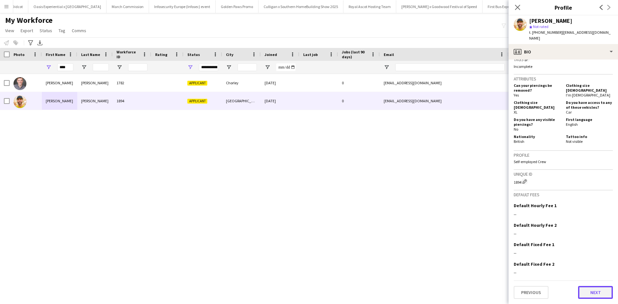
click at [596, 288] on button "Next" at bounding box center [595, 292] width 35 height 13
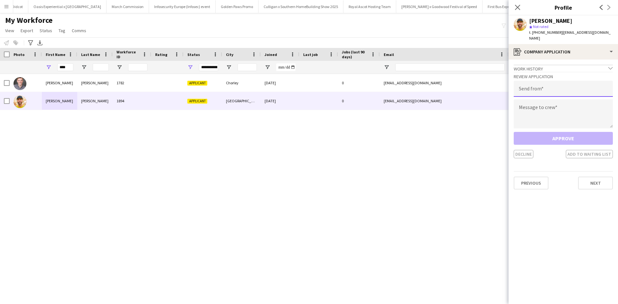
click at [558, 88] on input "email" at bounding box center [563, 89] width 99 height 16
type input "**********"
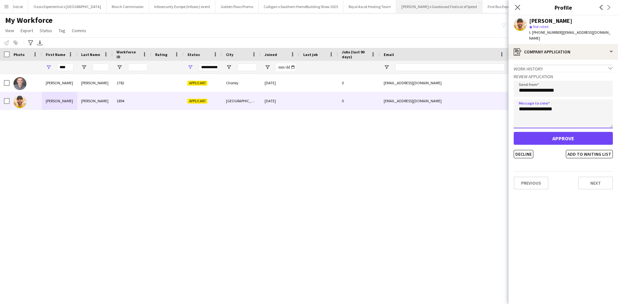
type textarea "**********"
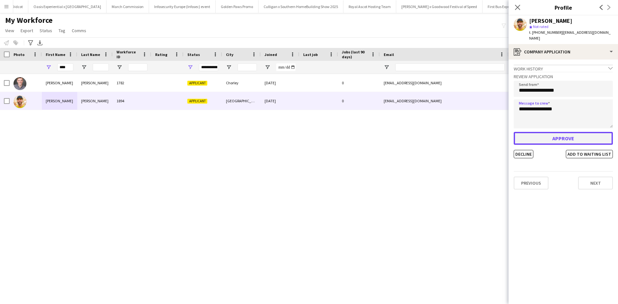
click at [563, 139] on button "Approve" at bounding box center [563, 138] width 99 height 13
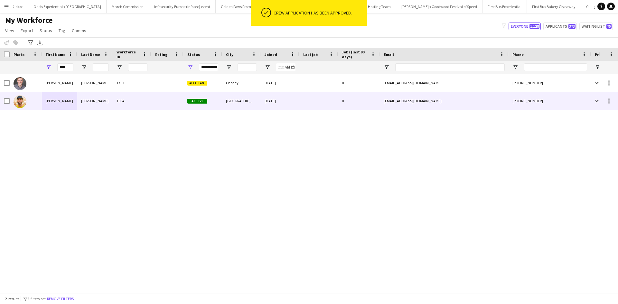
click at [46, 103] on div "Luke" at bounding box center [59, 101] width 35 height 18
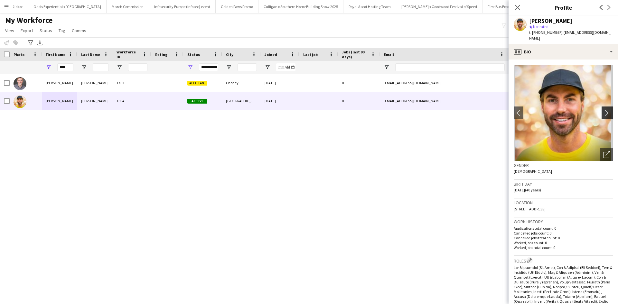
click at [603, 113] on app-icon "chevron-right" at bounding box center [608, 112] width 10 height 7
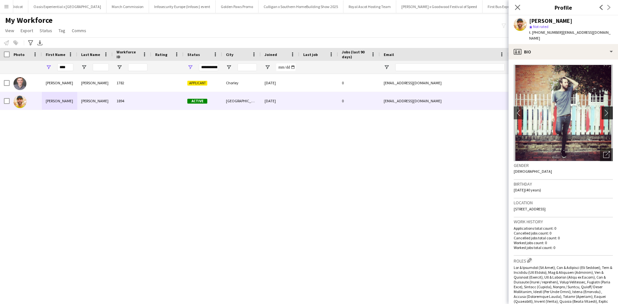
click at [603, 113] on app-icon "chevron-right" at bounding box center [608, 112] width 10 height 7
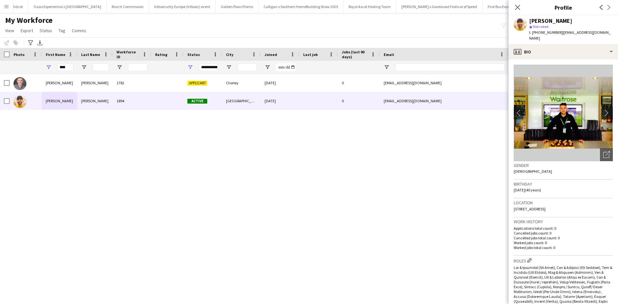
click at [603, 113] on app-icon "chevron-right" at bounding box center [608, 112] width 10 height 7
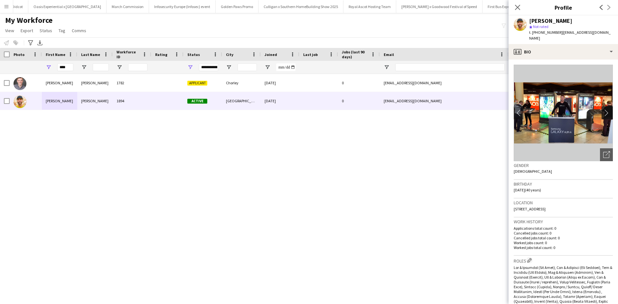
click at [603, 113] on app-icon "chevron-right" at bounding box center [608, 112] width 10 height 7
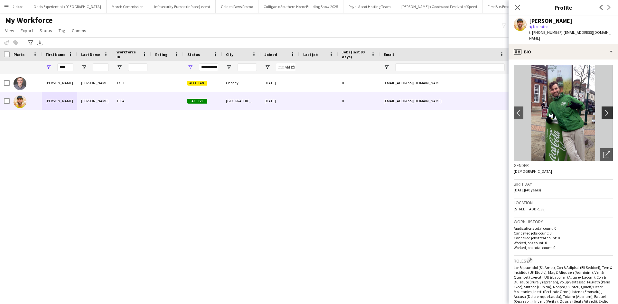
click at [603, 113] on app-icon "chevron-right" at bounding box center [608, 112] width 10 height 7
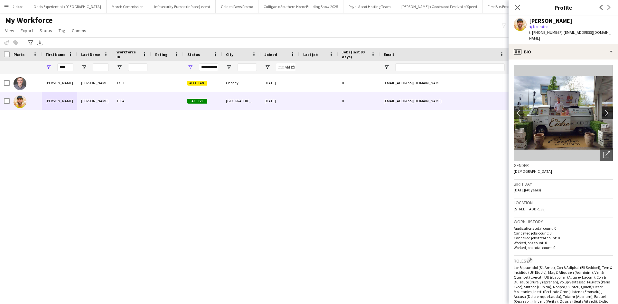
click at [603, 113] on app-icon "chevron-right" at bounding box center [608, 112] width 10 height 7
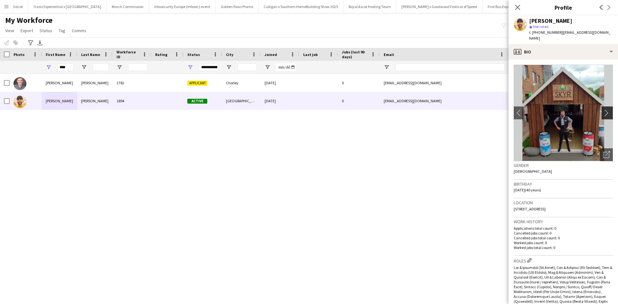
click at [603, 113] on app-icon "chevron-right" at bounding box center [608, 112] width 10 height 7
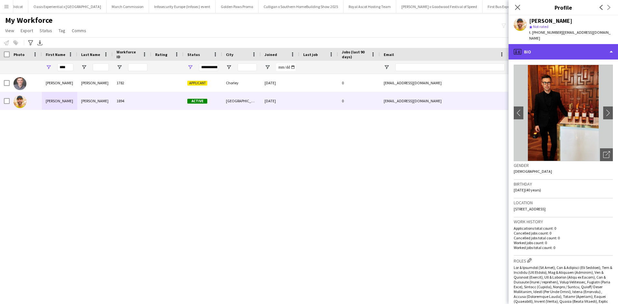
click at [571, 50] on div "profile Bio" at bounding box center [563, 51] width 109 height 15
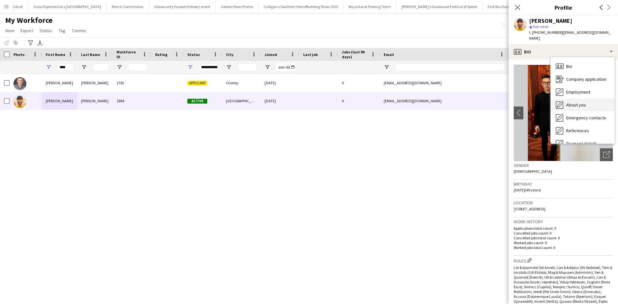
click at [587, 100] on div "About you About you" at bounding box center [583, 105] width 64 height 13
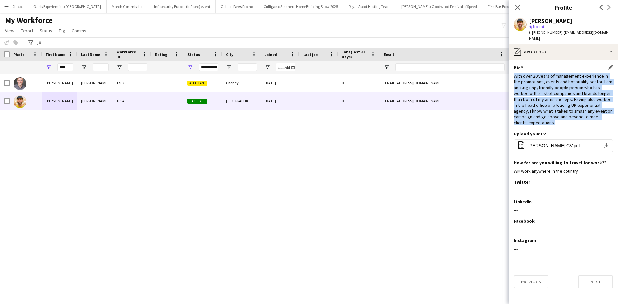
drag, startPoint x: 605, startPoint y: 117, endPoint x: 515, endPoint y: 77, distance: 98.2
click at [515, 77] on div "With over 20 years of management experience in the promotions, events and hospi…" at bounding box center [563, 99] width 99 height 53
copy div "With over 20 years of management experience in the promotions, events and hospi…"
click at [542, 143] on span "Luke Peters CV.pdf" at bounding box center [554, 145] width 52 height 5
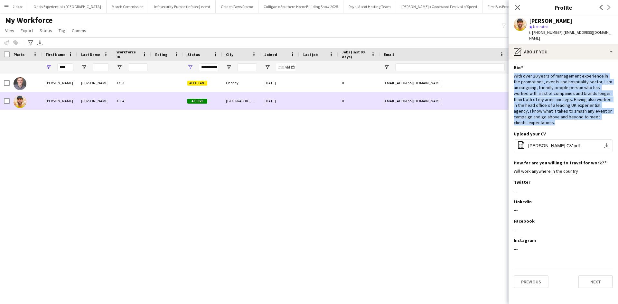
click at [52, 99] on div "Luke" at bounding box center [59, 101] width 35 height 18
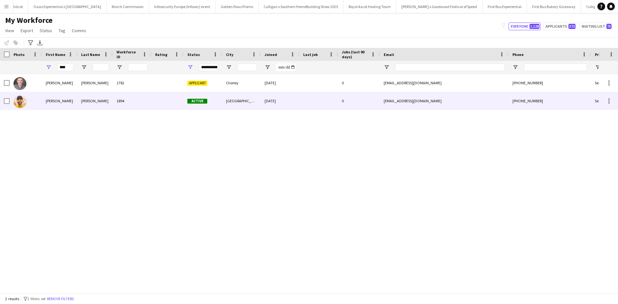
click at [52, 99] on div "Luke" at bounding box center [59, 101] width 35 height 18
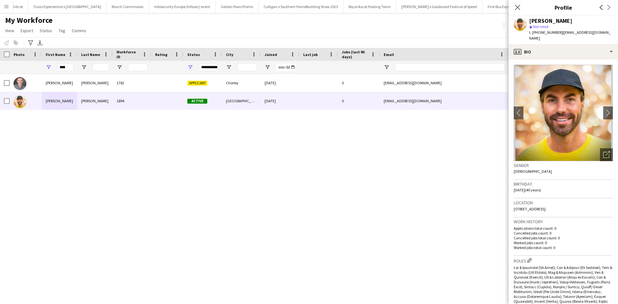
click at [598, 114] on img at bounding box center [563, 113] width 99 height 97
click at [603, 113] on app-icon "chevron-right" at bounding box center [608, 112] width 10 height 7
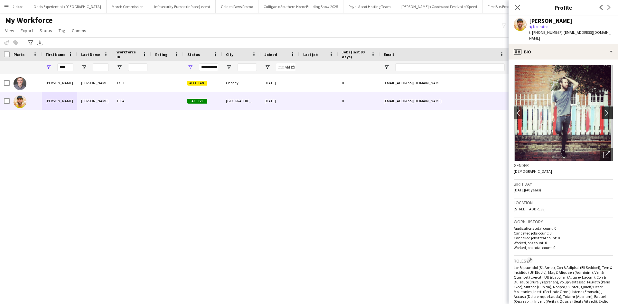
click at [603, 112] on app-icon "chevron-right" at bounding box center [608, 112] width 10 height 7
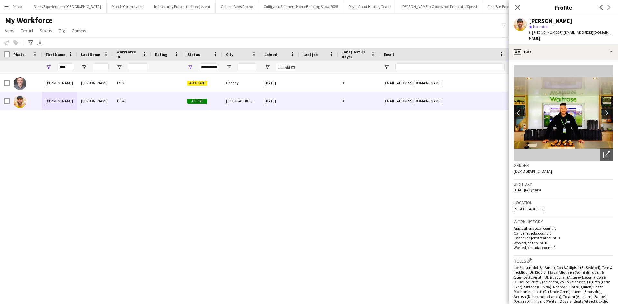
click at [603, 112] on app-icon "chevron-right" at bounding box center [608, 112] width 10 height 7
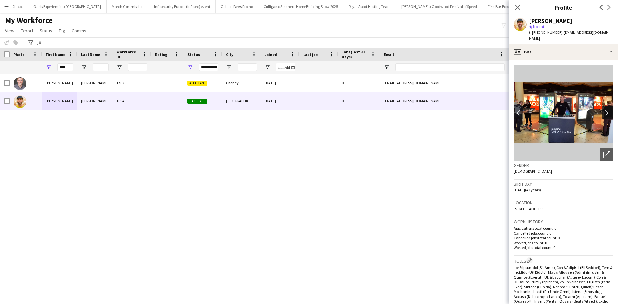
click at [603, 112] on app-icon "chevron-right" at bounding box center [608, 112] width 10 height 7
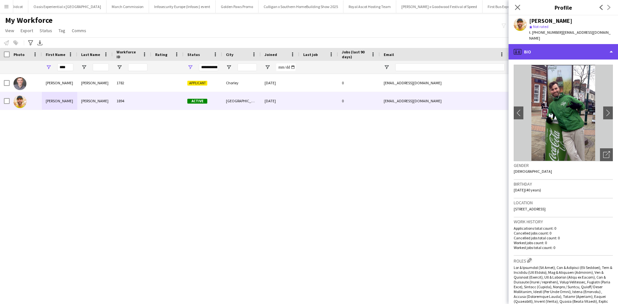
click at [581, 58] on div "profile Bio" at bounding box center [563, 51] width 109 height 15
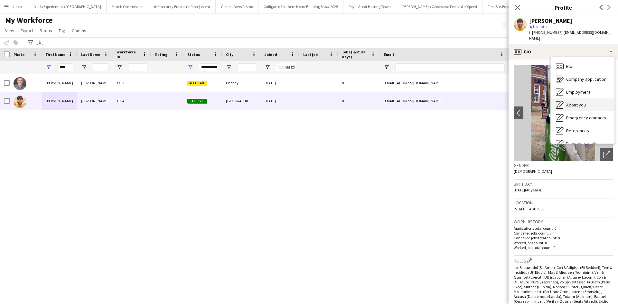
click at [577, 102] on span "About you" at bounding box center [576, 105] width 20 height 6
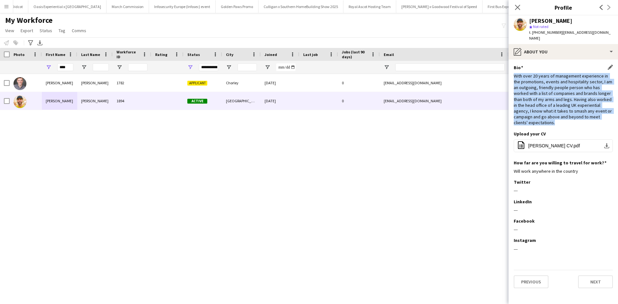
drag, startPoint x: 514, startPoint y: 75, endPoint x: 611, endPoint y: 117, distance: 105.6
click at [611, 117] on div "With over 20 years of management experience in the promotions, events and hospi…" at bounding box center [563, 99] width 99 height 53
copy div "With over 20 years of management experience in the promotions, events and hospi…"
click at [8, 8] on app-icon "Menu" at bounding box center [6, 6] width 5 height 5
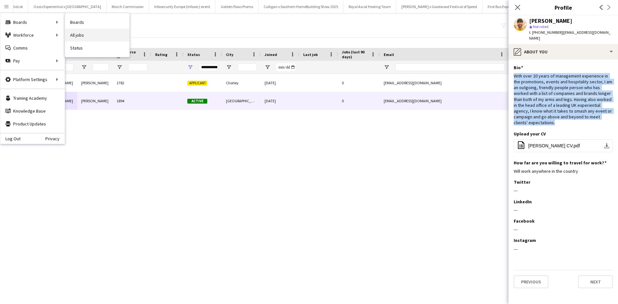
click at [92, 32] on link "All jobs" at bounding box center [97, 35] width 64 height 13
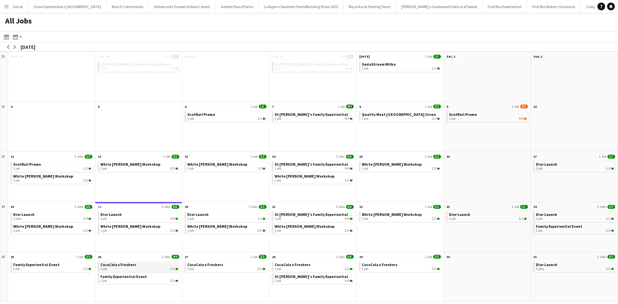
click at [127, 264] on span "CocaCola x Freshers" at bounding box center [118, 264] width 36 height 5
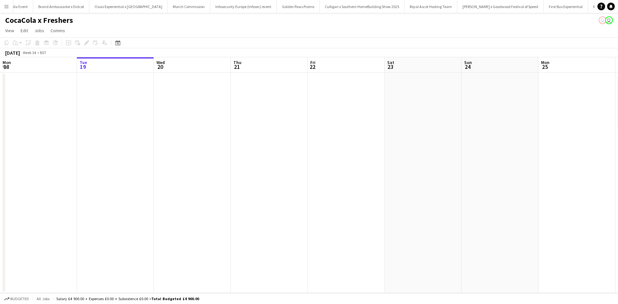
scroll to position [0, 6160]
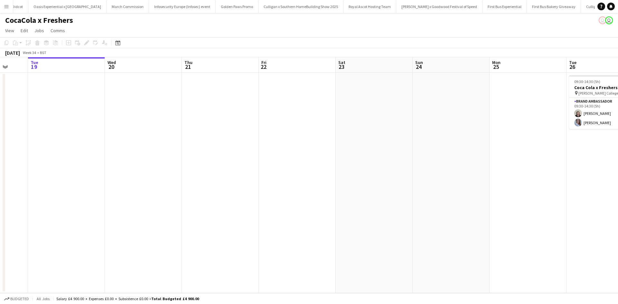
drag, startPoint x: 386, startPoint y: 242, endPoint x: 159, endPoint y: 232, distance: 227.0
click at [173, 234] on app-calendar-viewport "Sat 16 Sun 17 Mon 18 Tue 19 Wed 20 Thu 21 Fri 22 Sat 23 Sun 24 Mon 25 Tue 26 2/…" at bounding box center [309, 175] width 618 height 236
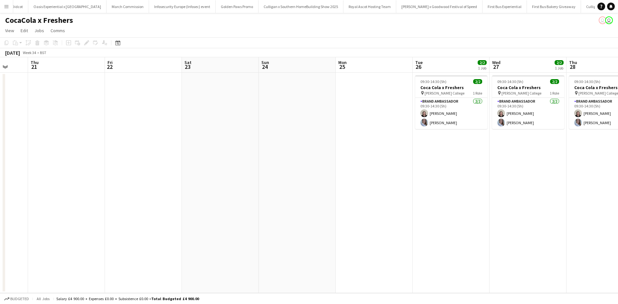
scroll to position [0, 213]
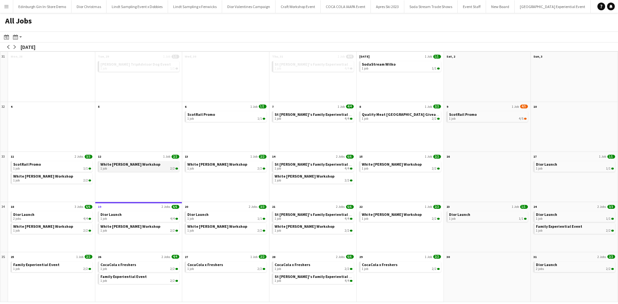
scroll to position [0, 5893]
click at [221, 216] on link "Dior Launch 1 job 1/1" at bounding box center [226, 216] width 78 height 9
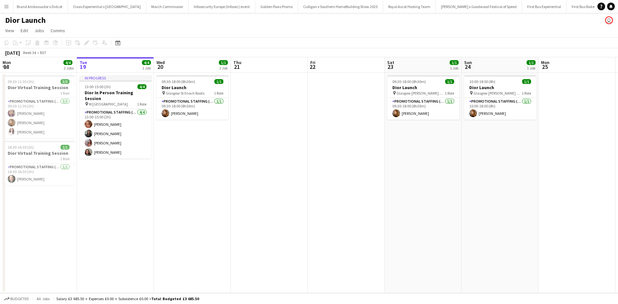
scroll to position [0, 6298]
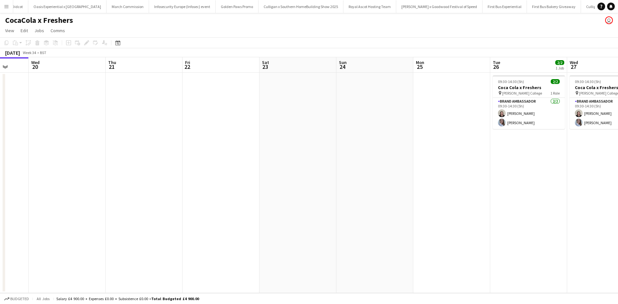
drag, startPoint x: 439, startPoint y: 186, endPoint x: 149, endPoint y: 133, distance: 295.1
click at [150, 133] on app-calendar-viewport "Sat 16 Sun 17 Mon 18 Tue 19 Wed 20 Thu 21 Fri 22 Sat 23 Sun 24 Mon 25 Tue 26 2/…" at bounding box center [309, 175] width 618 height 236
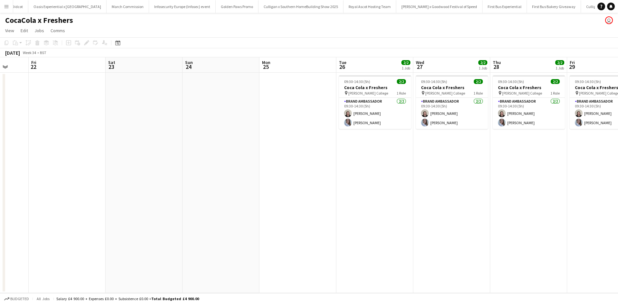
scroll to position [0, 301]
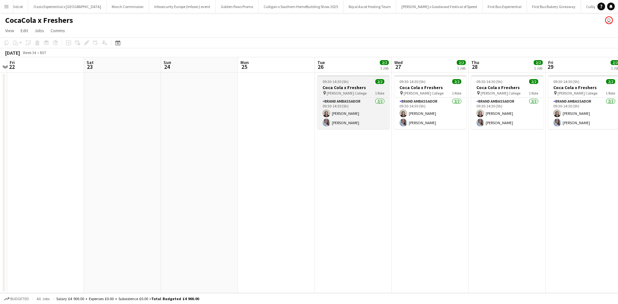
click at [355, 81] on div "09:30-14:30 (5h) 2/2" at bounding box center [354, 81] width 72 height 5
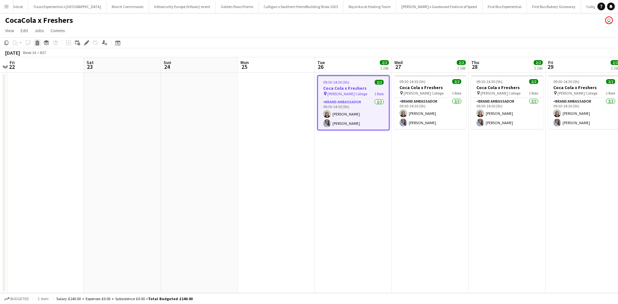
click at [37, 43] on icon "Delete" at bounding box center [37, 42] width 5 height 5
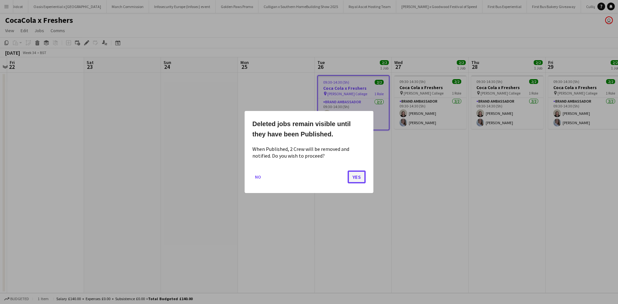
click at [360, 179] on button "Yes" at bounding box center [357, 177] width 18 height 13
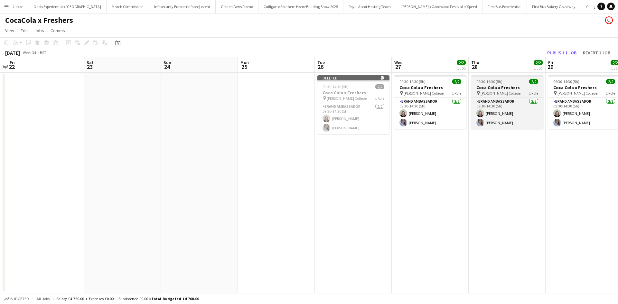
click at [521, 82] on div "09:30-14:30 (5h) 2/2" at bounding box center [507, 81] width 72 height 5
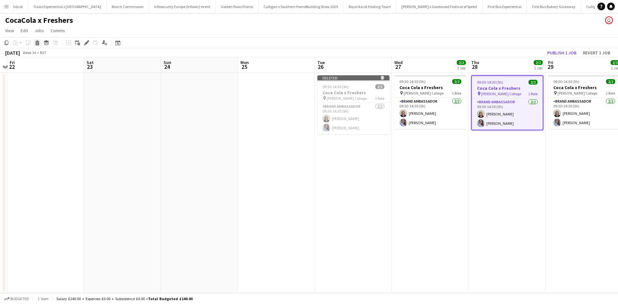
click at [37, 42] on icon "Delete" at bounding box center [37, 42] width 5 height 5
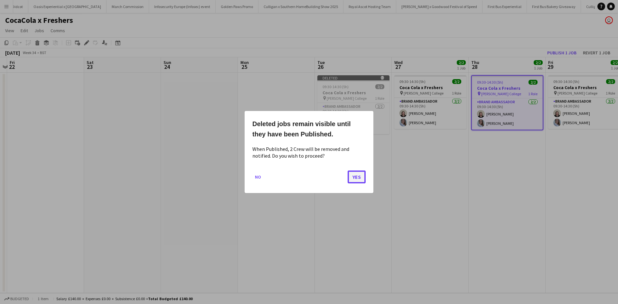
click at [352, 177] on button "Yes" at bounding box center [357, 177] width 18 height 13
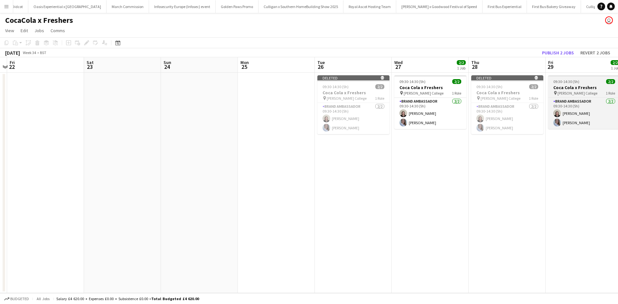
click at [588, 79] on div "09:30-14:30 (5h) 2/2" at bounding box center [584, 81] width 72 height 5
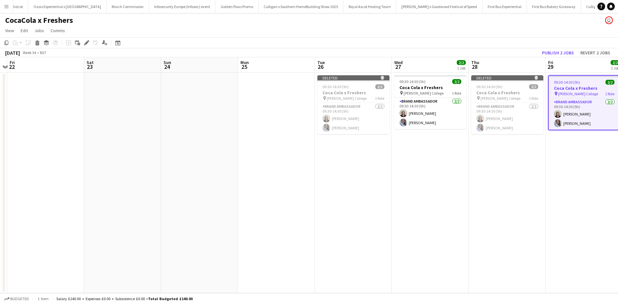
scroll to position [0, 300]
click at [35, 43] on icon "Delete" at bounding box center [37, 42] width 5 height 5
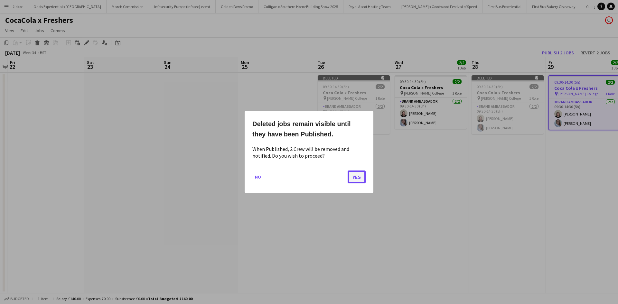
click at [351, 175] on button "Yes" at bounding box center [357, 177] width 18 height 13
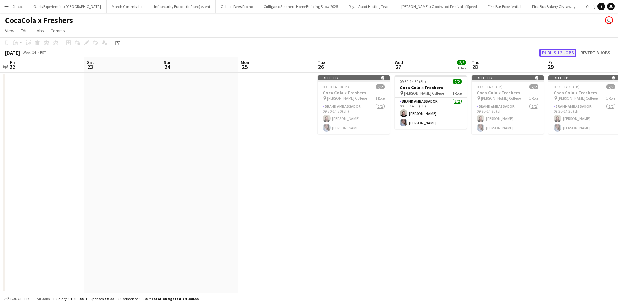
click at [550, 52] on button "Publish 3 jobs" at bounding box center [558, 53] width 37 height 8
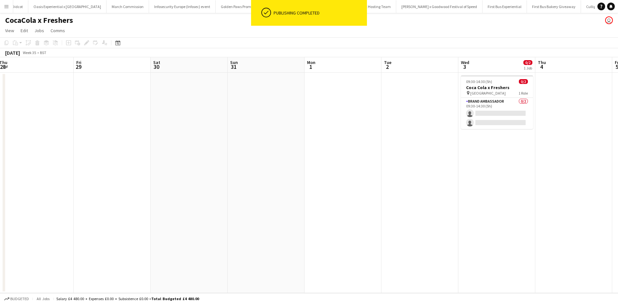
scroll to position [0, 312]
drag, startPoint x: 533, startPoint y: 190, endPoint x: 59, endPoint y: 155, distance: 474.7
click at [59, 155] on app-calendar-viewport "Sun 24 Mon 25 Tue 26 Wed 27 2/2 1 Job Thu 28 Fri 29 Sat 30 Sun 31 Mon 1 Tue 2 W…" at bounding box center [309, 175] width 618 height 236
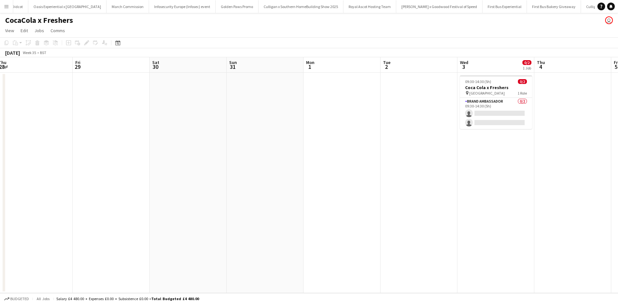
click at [7, 7] on app-icon "Menu" at bounding box center [6, 6] width 5 height 5
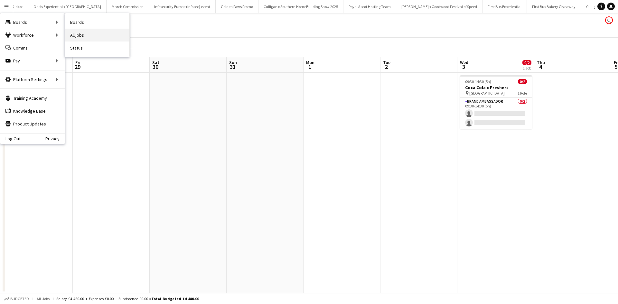
click at [110, 35] on link "All jobs" at bounding box center [97, 35] width 64 height 13
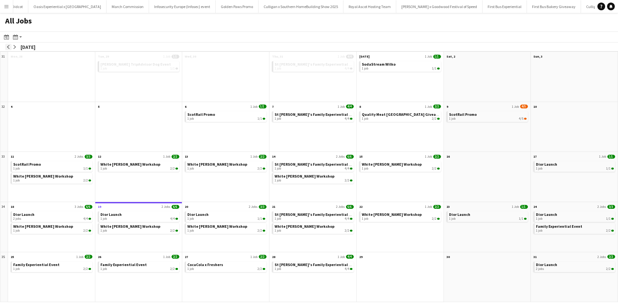
click at [9, 47] on app-icon "arrow-left" at bounding box center [8, 47] width 4 height 4
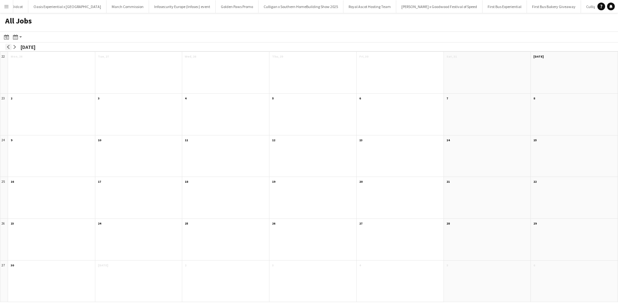
click at [9, 47] on app-icon "arrow-left" at bounding box center [8, 47] width 4 height 4
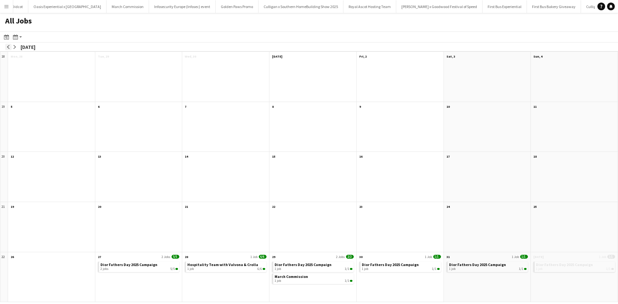
click at [9, 47] on app-icon "arrow-left" at bounding box center [8, 47] width 4 height 4
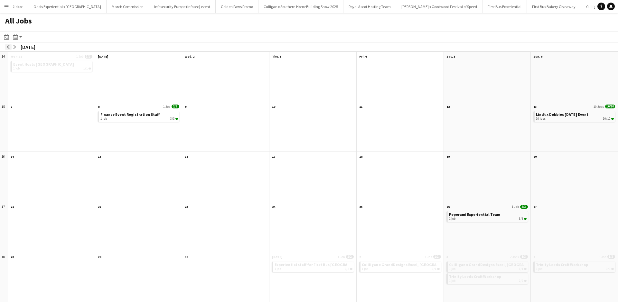
click at [9, 47] on app-icon "arrow-left" at bounding box center [8, 47] width 4 height 4
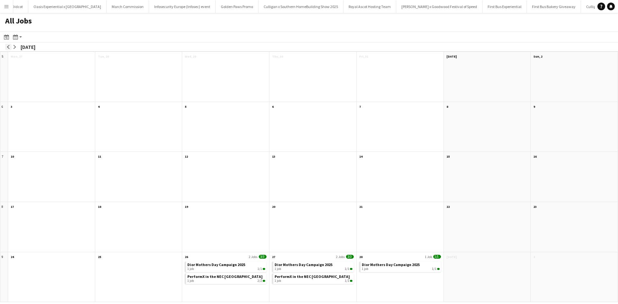
click at [9, 47] on app-icon "arrow-left" at bounding box center [8, 47] width 4 height 4
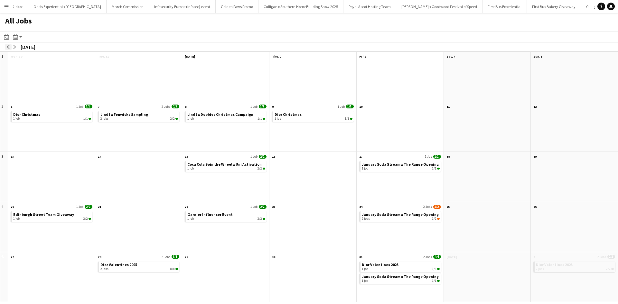
click at [9, 47] on app-icon "arrow-left" at bounding box center [8, 47] width 4 height 4
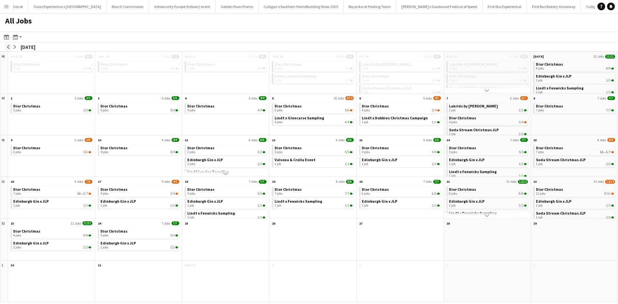
click at [9, 47] on app-icon "arrow-left" at bounding box center [8, 47] width 4 height 4
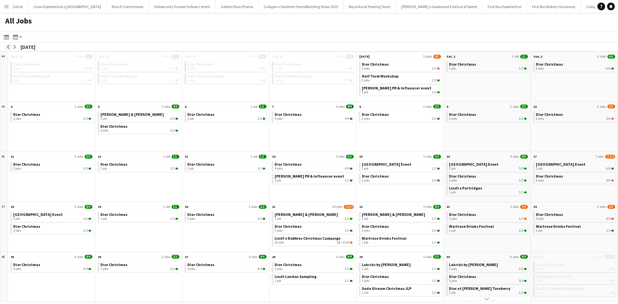
click at [9, 47] on app-icon "arrow-left" at bounding box center [8, 47] width 4 height 4
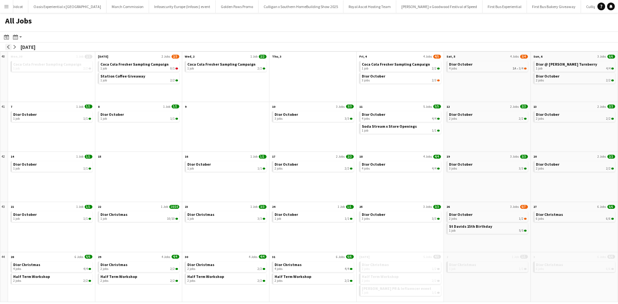
click at [9, 47] on app-icon "arrow-left" at bounding box center [8, 47] width 4 height 4
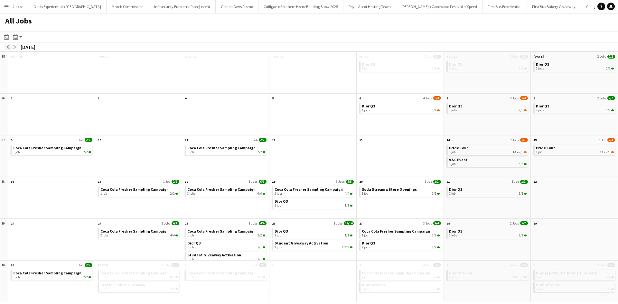
click at [9, 47] on app-icon "arrow-left" at bounding box center [8, 47] width 4 height 4
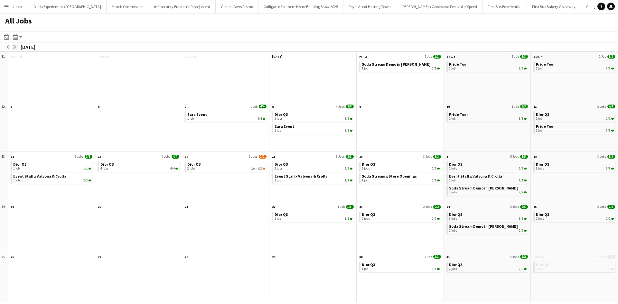
click at [14, 47] on app-icon "arrow-right" at bounding box center [15, 47] width 4 height 4
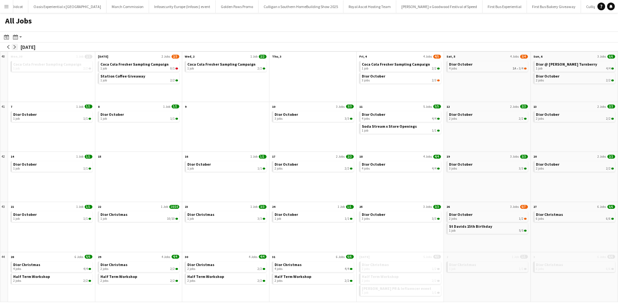
click at [14, 47] on app-icon "arrow-right" at bounding box center [15, 47] width 4 height 4
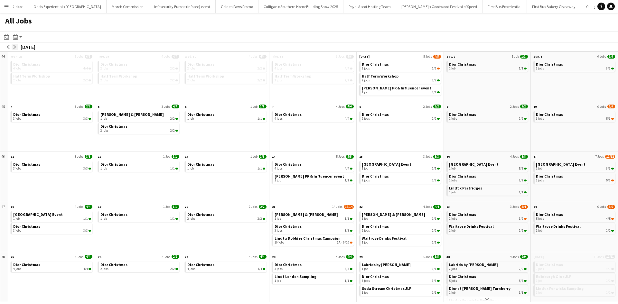
click at [14, 47] on app-icon "arrow-right" at bounding box center [15, 47] width 4 height 4
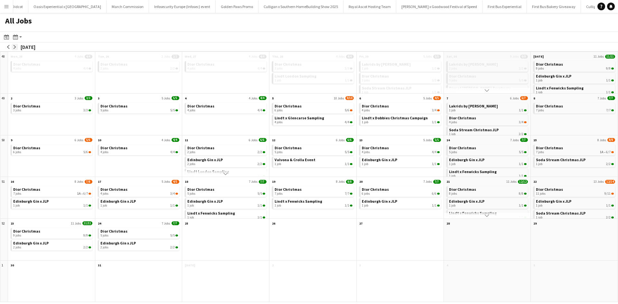
click at [14, 47] on app-icon "arrow-right" at bounding box center [15, 47] width 4 height 4
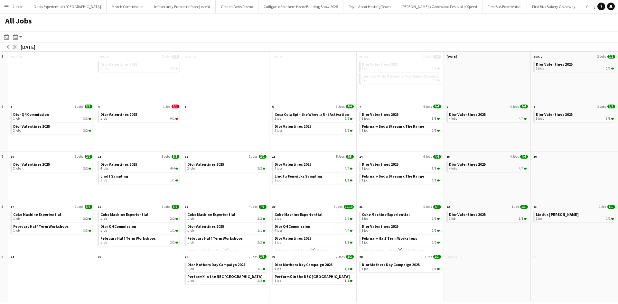
click at [14, 47] on app-icon "arrow-right" at bounding box center [15, 47] width 4 height 4
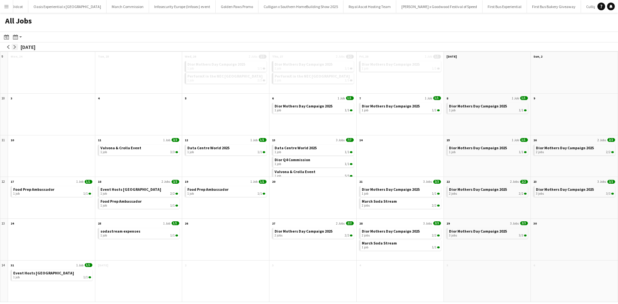
click at [14, 47] on app-icon "arrow-right" at bounding box center [15, 47] width 4 height 4
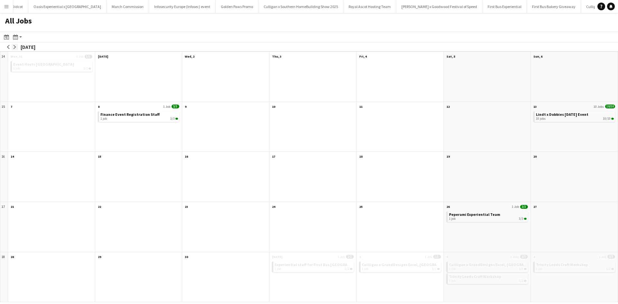
click at [14, 47] on app-icon "arrow-right" at bounding box center [15, 47] width 4 height 4
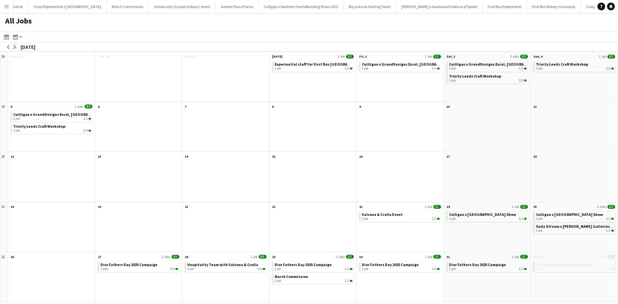
click at [14, 47] on app-icon "arrow-right" at bounding box center [15, 47] width 4 height 4
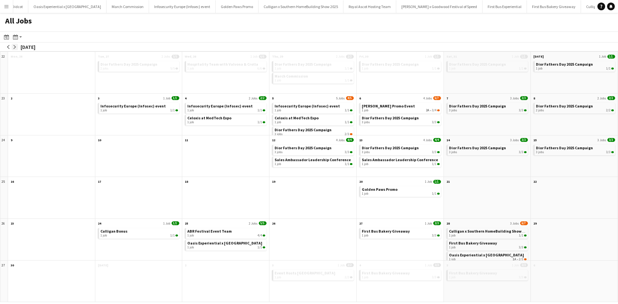
click at [14, 47] on app-icon "arrow-right" at bounding box center [15, 47] width 4 height 4
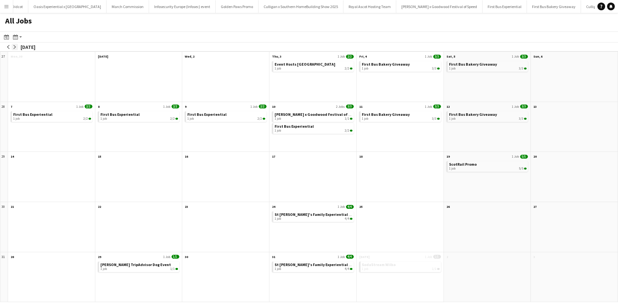
click at [14, 47] on app-icon "arrow-right" at bounding box center [15, 47] width 4 height 4
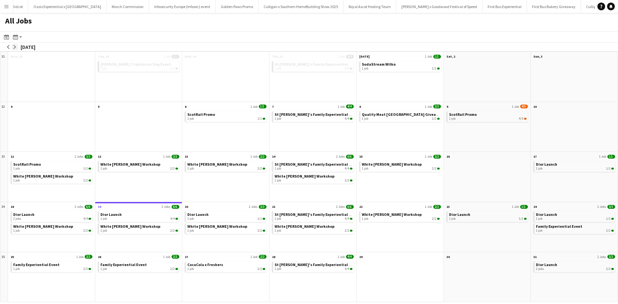
click at [16, 46] on app-icon "arrow-right" at bounding box center [15, 47] width 4 height 4
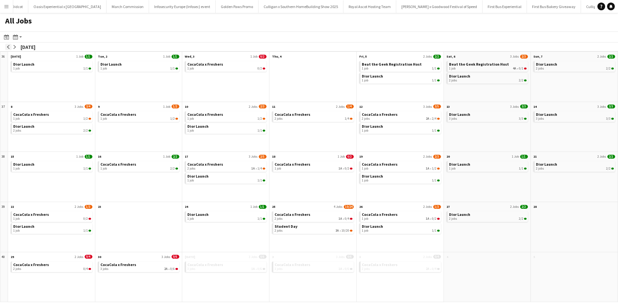
click at [8, 48] on app-icon "arrow-left" at bounding box center [8, 47] width 4 height 4
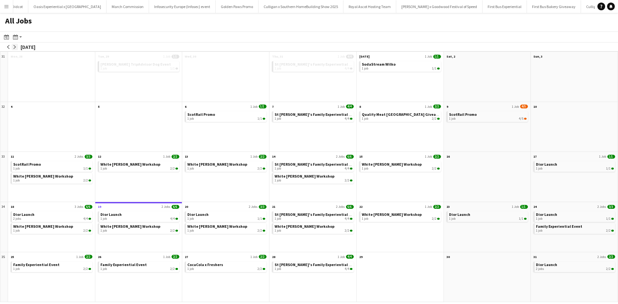
click at [16, 48] on app-icon "arrow-right" at bounding box center [15, 47] width 4 height 4
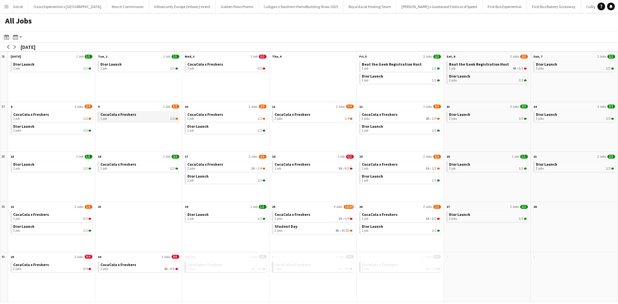
click at [130, 113] on span "CocaCola x Freshers" at bounding box center [118, 114] width 36 height 5
click at [6, 48] on app-icon "arrow-left" at bounding box center [8, 47] width 4 height 4
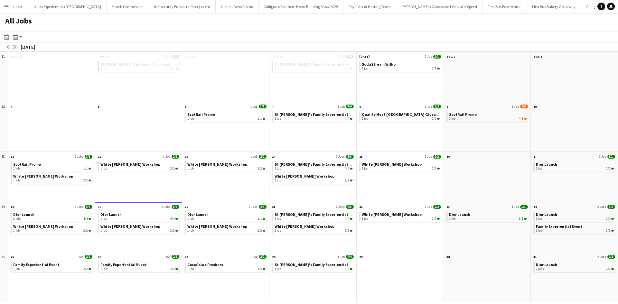
click at [15, 47] on app-icon "arrow-right" at bounding box center [15, 47] width 4 height 4
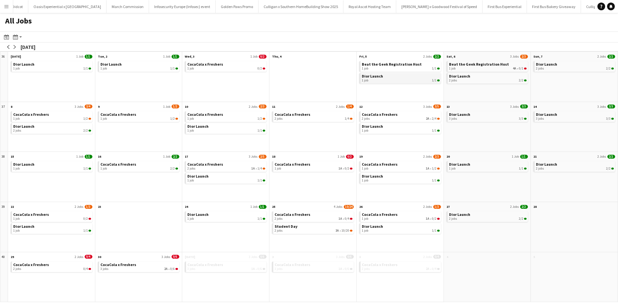
click at [376, 78] on span "Dior Launch" at bounding box center [372, 76] width 21 height 5
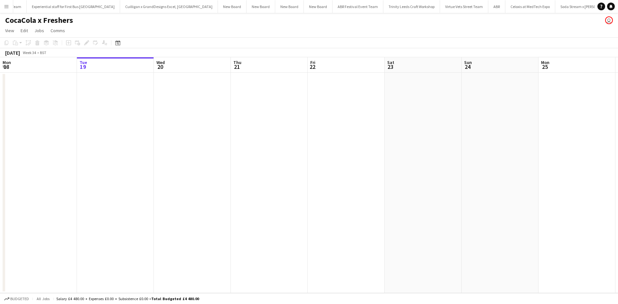
scroll to position [0, 6160]
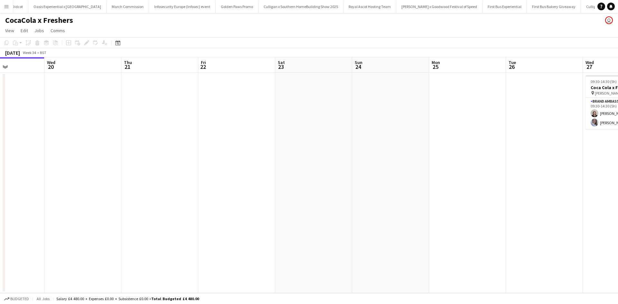
drag, startPoint x: 416, startPoint y: 158, endPoint x: 84, endPoint y: 120, distance: 334.1
click at [85, 120] on app-calendar-viewport "Sat 16 Sun 17 Mon 18 Tue 19 Wed 20 Thu 21 Fri 22 Sat 23 Sun 24 Mon 25 Tue 26 We…" at bounding box center [309, 175] width 618 height 236
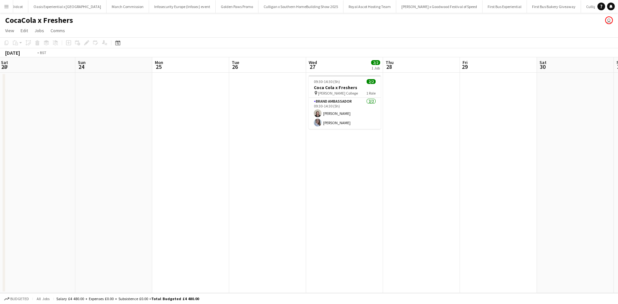
drag, startPoint x: 439, startPoint y: 180, endPoint x: 189, endPoint y: 147, distance: 252.0
click at [189, 147] on app-calendar-viewport "Wed 20 Thu 21 Fri 22 Sat 23 Sun 24 Mon 25 Tue 26 Wed 27 2/2 1 Job Thu 28 Fri 29…" at bounding box center [309, 175] width 618 height 236
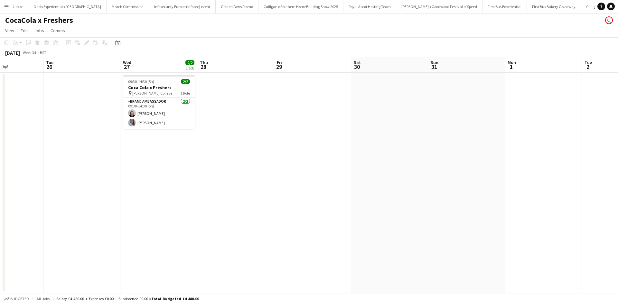
drag, startPoint x: 199, startPoint y: 151, endPoint x: 153, endPoint y: 143, distance: 46.7
click at [153, 143] on app-calendar-viewport "Sat 23 Sun 24 Mon 25 Tue 26 Wed 27 2/2 1 Job Thu 28 Fri 29 Sat 30 Sun 31 Mon 1 …" at bounding box center [309, 175] width 618 height 236
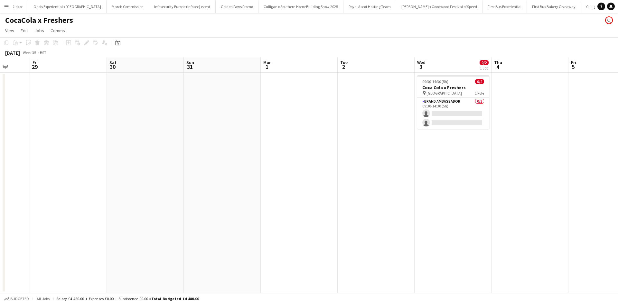
drag, startPoint x: 332, startPoint y: 188, endPoint x: 280, endPoint y: 175, distance: 54.1
click at [293, 179] on app-calendar-viewport "Tue 26 Wed 27 2/2 1 Job Thu 28 Fri 29 Sat 30 Sun 31 Mon 1 Tue 2 Wed 3 0/2 1 Job…" at bounding box center [309, 175] width 618 height 236
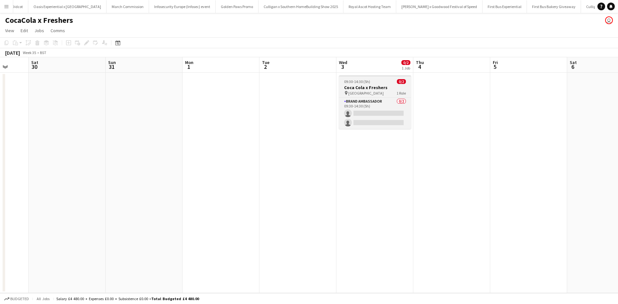
click at [381, 82] on div "09:30-14:30 (5h) 0/2" at bounding box center [375, 81] width 72 height 5
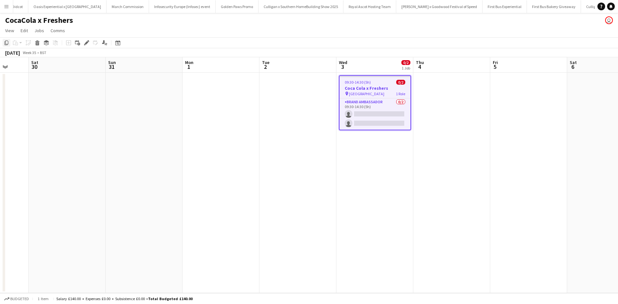
click at [6, 44] on icon "Copy" at bounding box center [6, 42] width 5 height 5
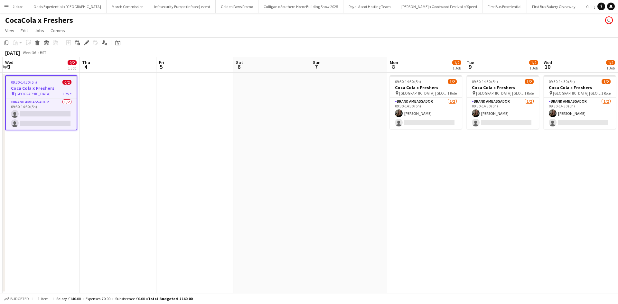
drag, startPoint x: 420, startPoint y: 171, endPoint x: 94, endPoint y: 131, distance: 328.3
click at [96, 131] on app-calendar-viewport "Sun 31 Mon 1 Tue 2 Wed 3 0/2 1 Job Thu 4 Fri 5 Sat 6 Sun 7 Mon 8 1/2 1 Job Tue …" at bounding box center [309, 175] width 618 height 236
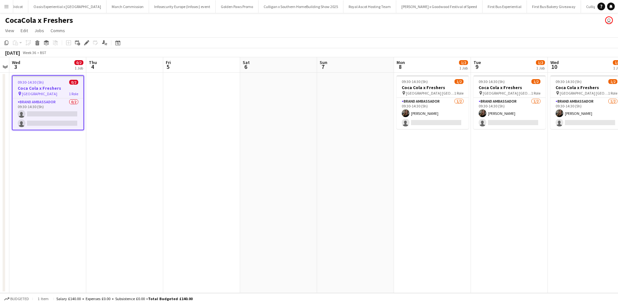
drag, startPoint x: 495, startPoint y: 190, endPoint x: 221, endPoint y: 156, distance: 276.1
click at [221, 156] on app-calendar-viewport "Sun 31 Mon 1 Tue 2 Wed 3 0/2 1 Job Thu 4 Fri 5 Sat 6 Sun 7 Mon 8 1/2 1 Job Tue …" at bounding box center [309, 175] width 618 height 236
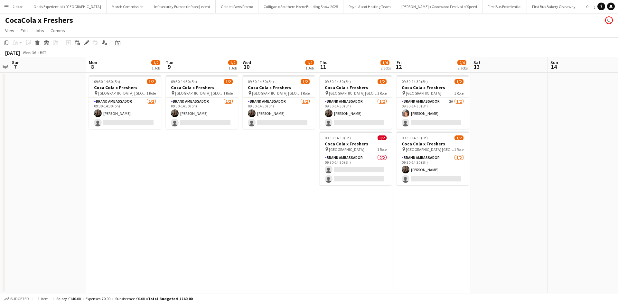
scroll to position [0, 226]
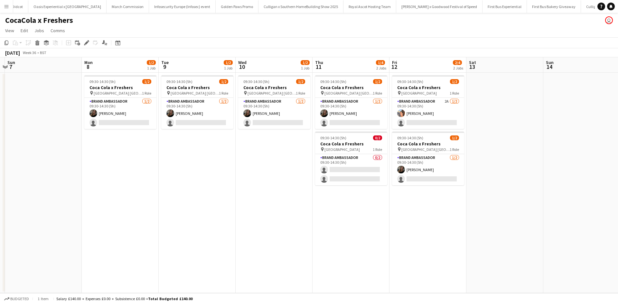
click at [348, 206] on app-date-cell "09:30-14:30 (5h) 1/2 Coca Cola x Freshers pin North East Scotland College Frase…" at bounding box center [351, 183] width 77 height 221
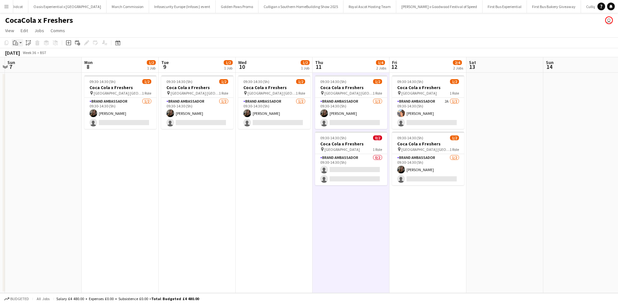
click at [17, 43] on icon at bounding box center [16, 44] width 3 height 3
click at [24, 55] on link "Paste Ctrl+V" at bounding box center [47, 55] width 61 height 6
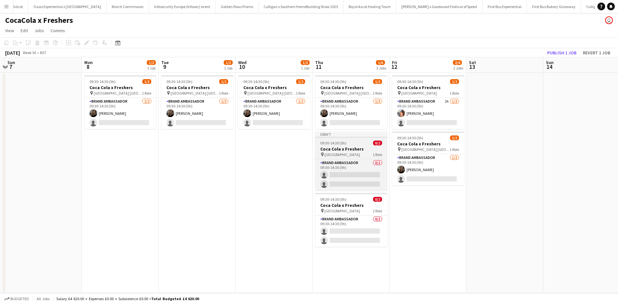
click at [357, 143] on div "09:30-14:30 (5h) 0/2" at bounding box center [351, 143] width 72 height 5
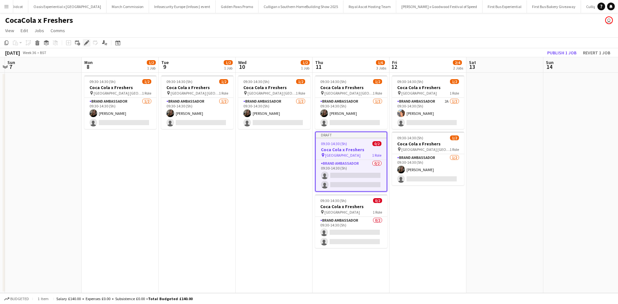
click at [85, 42] on icon "Edit" at bounding box center [86, 42] width 5 height 5
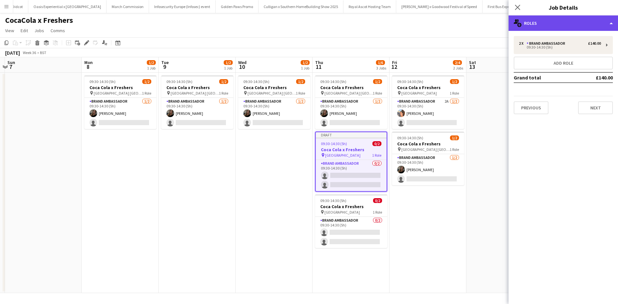
click at [517, 27] on div "multiple-users-add Roles" at bounding box center [563, 22] width 109 height 15
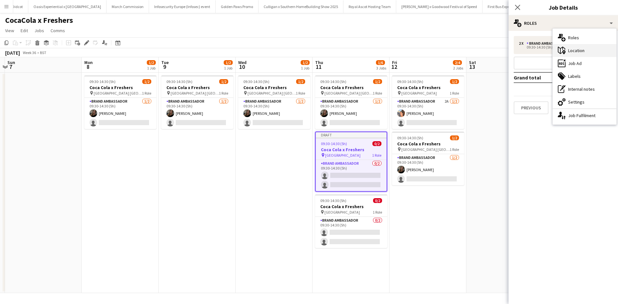
click at [575, 52] on div "maps-pin-1 Location" at bounding box center [585, 50] width 64 height 13
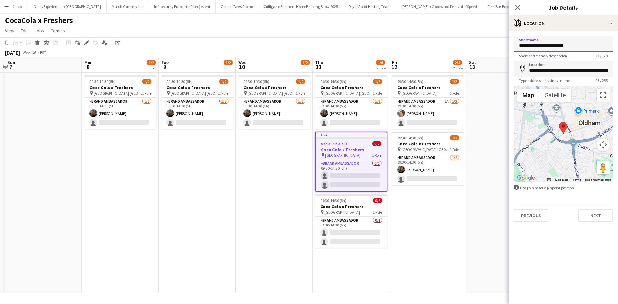
drag, startPoint x: 575, startPoint y: 47, endPoint x: 511, endPoint y: 46, distance: 63.8
click at [511, 46] on form "**********" at bounding box center [563, 129] width 109 height 186
type input "**********"
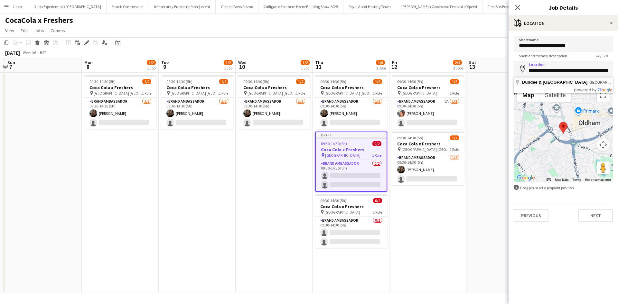
scroll to position [0, 0]
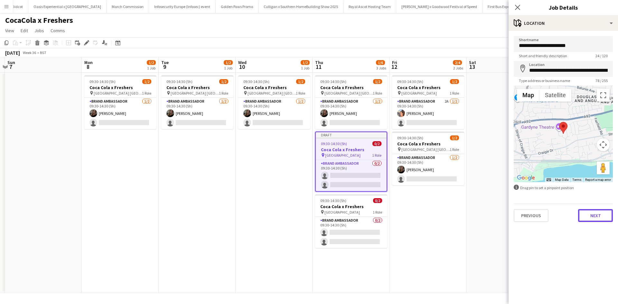
drag, startPoint x: 604, startPoint y: 216, endPoint x: 595, endPoint y: 216, distance: 9.7
click at [604, 216] on button "Next" at bounding box center [595, 215] width 35 height 13
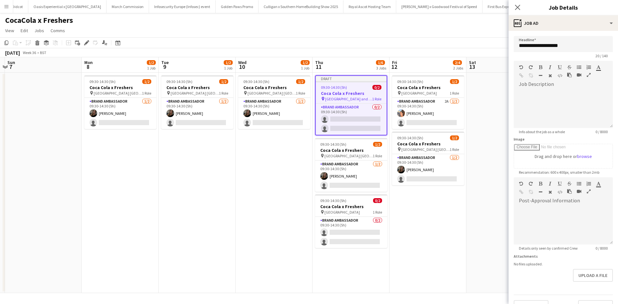
click at [468, 246] on app-date-cell at bounding box center [505, 183] width 77 height 221
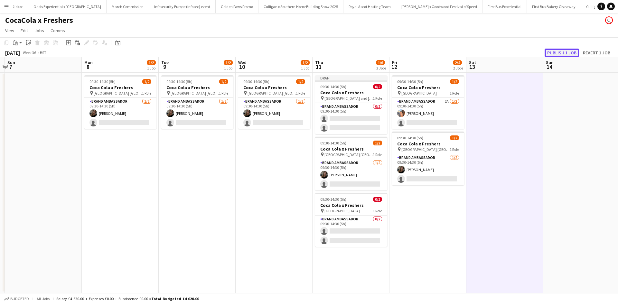
click at [563, 49] on button "Publish 1 job" at bounding box center [562, 53] width 34 height 8
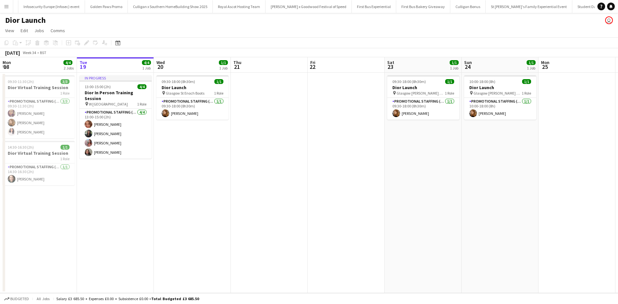
scroll to position [0, 6298]
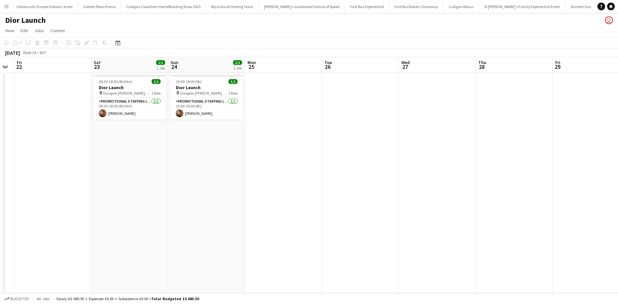
drag, startPoint x: 498, startPoint y: 179, endPoint x: 182, endPoint y: 133, distance: 319.2
click at [182, 133] on app-calendar-viewport "Mon 18 4/4 2 Jobs Tue 19 4/4 1 Job Wed 20 1/1 1 Job Thu 21 Fri 22 Sat 23 1/1 1 …" at bounding box center [309, 175] width 618 height 236
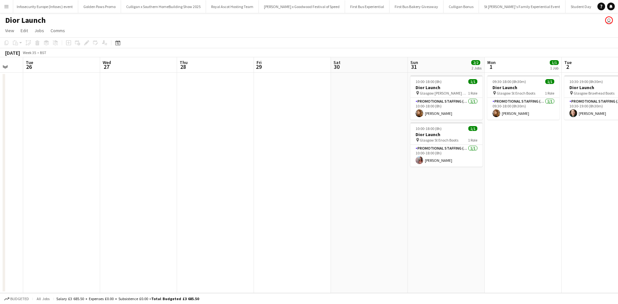
drag, startPoint x: 297, startPoint y: 174, endPoint x: 274, endPoint y: 167, distance: 24.6
click at [205, 155] on app-calendar-viewport "Fri 22 Sat 23 1/1 1 Job Sun 24 1/1 1 Job Mon 25 Tue 26 Wed 27 Thu 28 Fri 29 Sat…" at bounding box center [309, 175] width 618 height 236
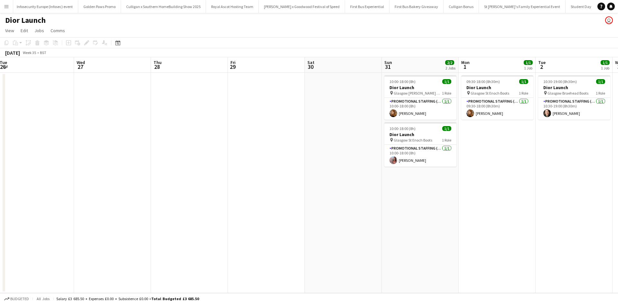
drag, startPoint x: 350, startPoint y: 184, endPoint x: 174, endPoint y: 162, distance: 177.1
click at [174, 162] on app-calendar-viewport "Fri 22 Sat 23 1/1 1 Job Sun 24 1/1 1 Job Mon 25 Tue 26 Wed 27 Thu 28 Fri 29 Sat…" at bounding box center [309, 175] width 618 height 236
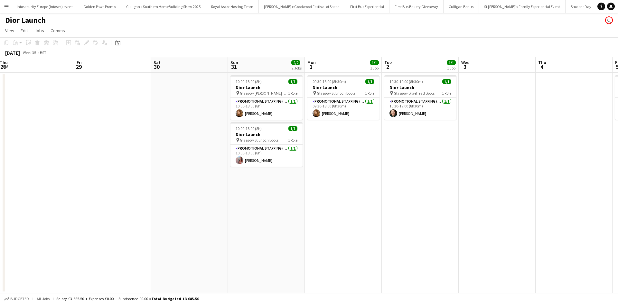
scroll to position [0, 318]
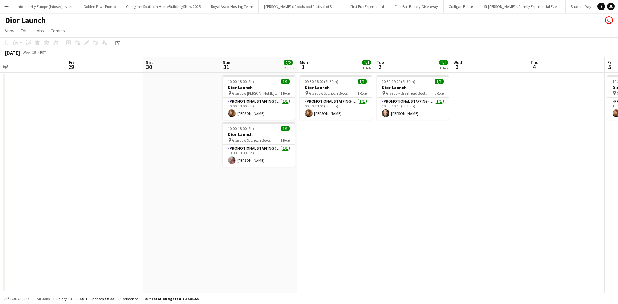
click at [482, 201] on app-date-cell at bounding box center [489, 183] width 77 height 221
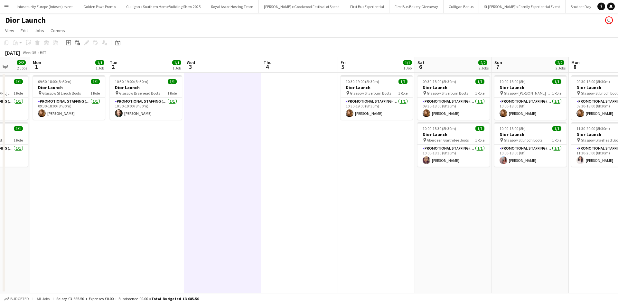
scroll to position [0, 284]
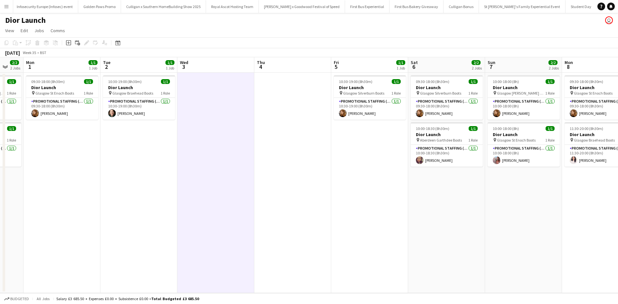
drag, startPoint x: 461, startPoint y: 200, endPoint x: 207, endPoint y: 142, distance: 260.4
click at [207, 142] on app-calendar-viewport "Thu 28 Fri 29 Sat 30 Sun 31 2/2 2 Jobs Mon 1 1/1 1 Job Tue 2 1/1 1 Job Wed 3 Th…" at bounding box center [309, 175] width 618 height 236
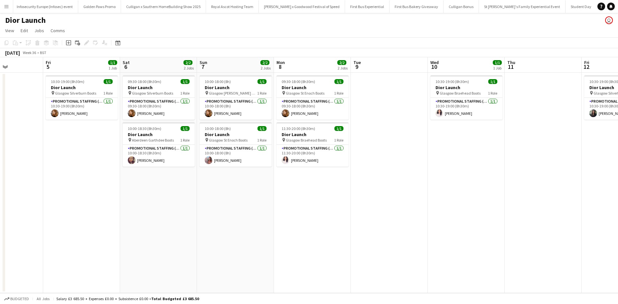
drag, startPoint x: 486, startPoint y: 219, endPoint x: 196, endPoint y: 193, distance: 290.6
click at [196, 193] on app-calendar-viewport "Mon 1 1/1 1 Job Tue 2 1/1 1 Job Wed 3 Thu 4 Fri 5 1/1 1 Job Sat 6 2/2 2 Jobs Su…" at bounding box center [309, 175] width 618 height 236
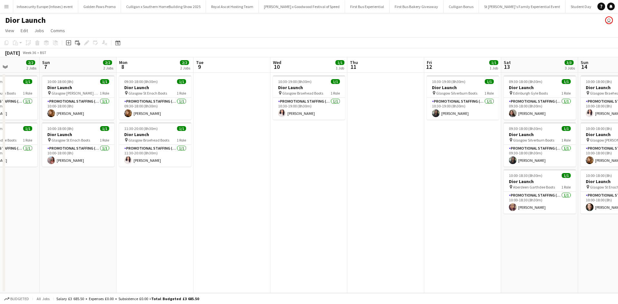
scroll to position [0, 184]
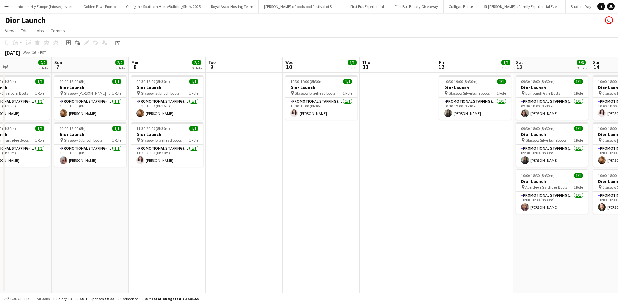
drag, startPoint x: 504, startPoint y: 172, endPoint x: 277, endPoint y: 162, distance: 227.5
click at [278, 162] on app-calendar-viewport "Wed 3 Thu 4 Fri 5 1/1 1 Job Sat 6 2/2 2 Jobs Sun 7 2/2 2 Jobs Mon 8 2/2 2 Jobs …" at bounding box center [309, 175] width 618 height 236
